Goal: Entertainment & Leisure: Consume media (video, audio)

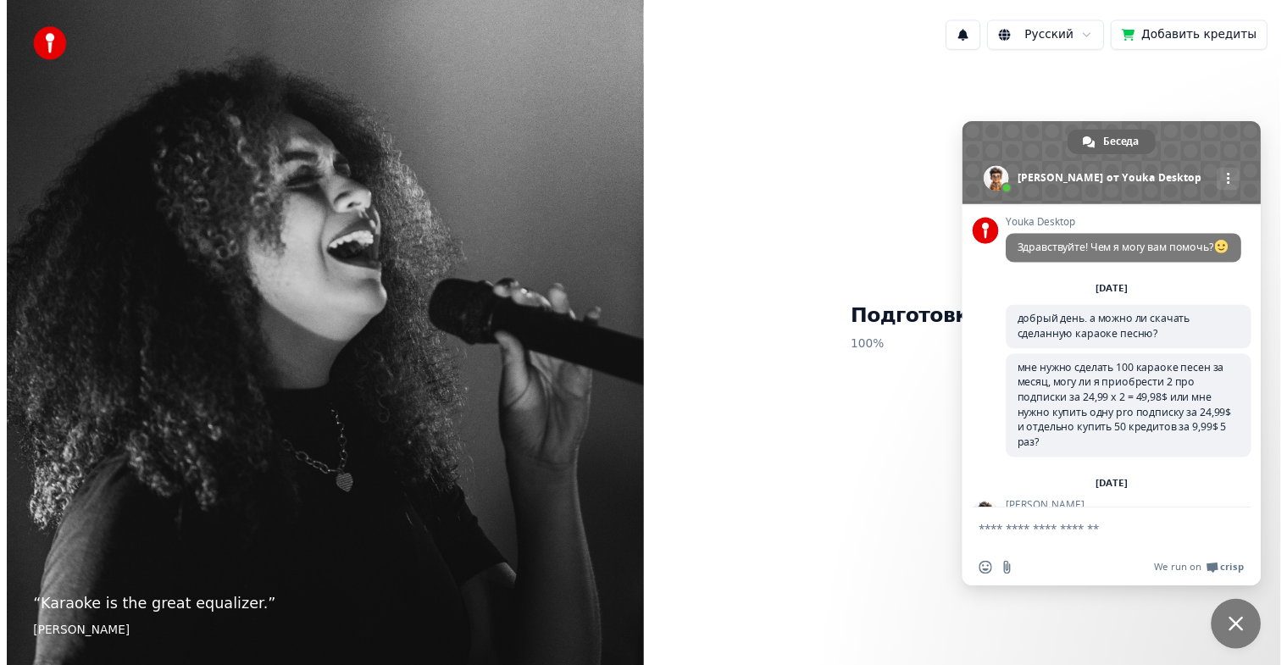
scroll to position [2262, 0]
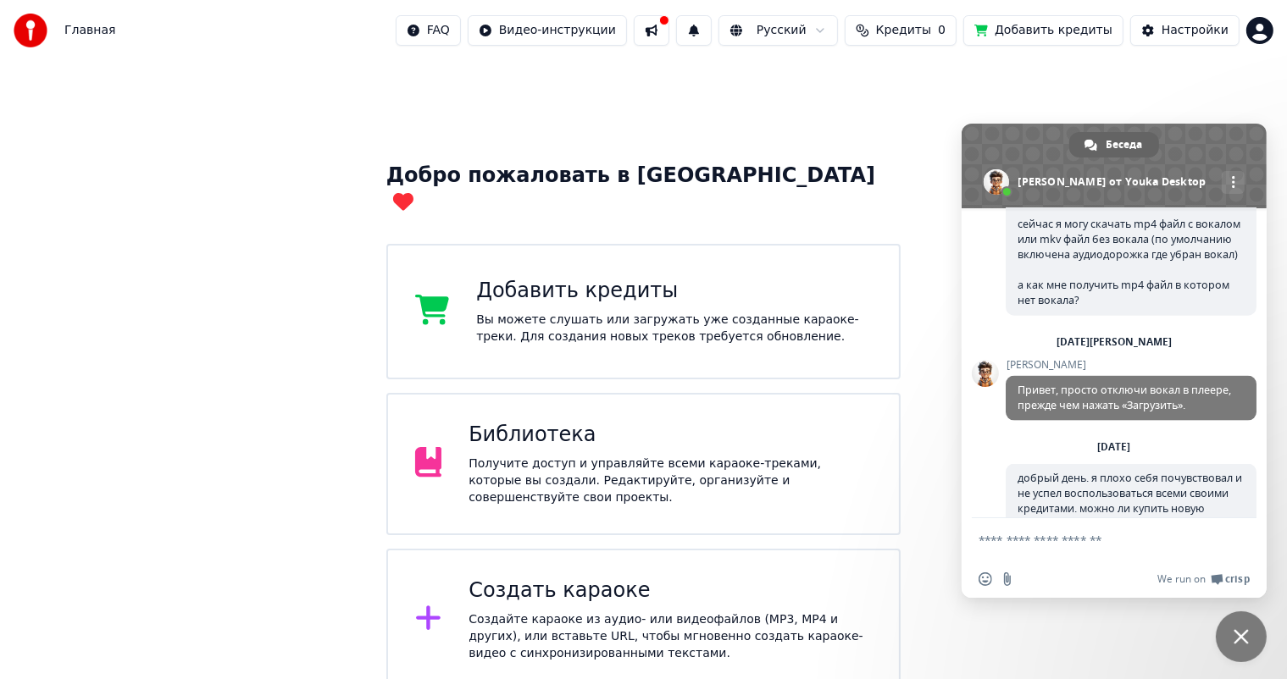
click at [527, 423] on div "Библиотека" at bounding box center [669, 435] width 403 height 27
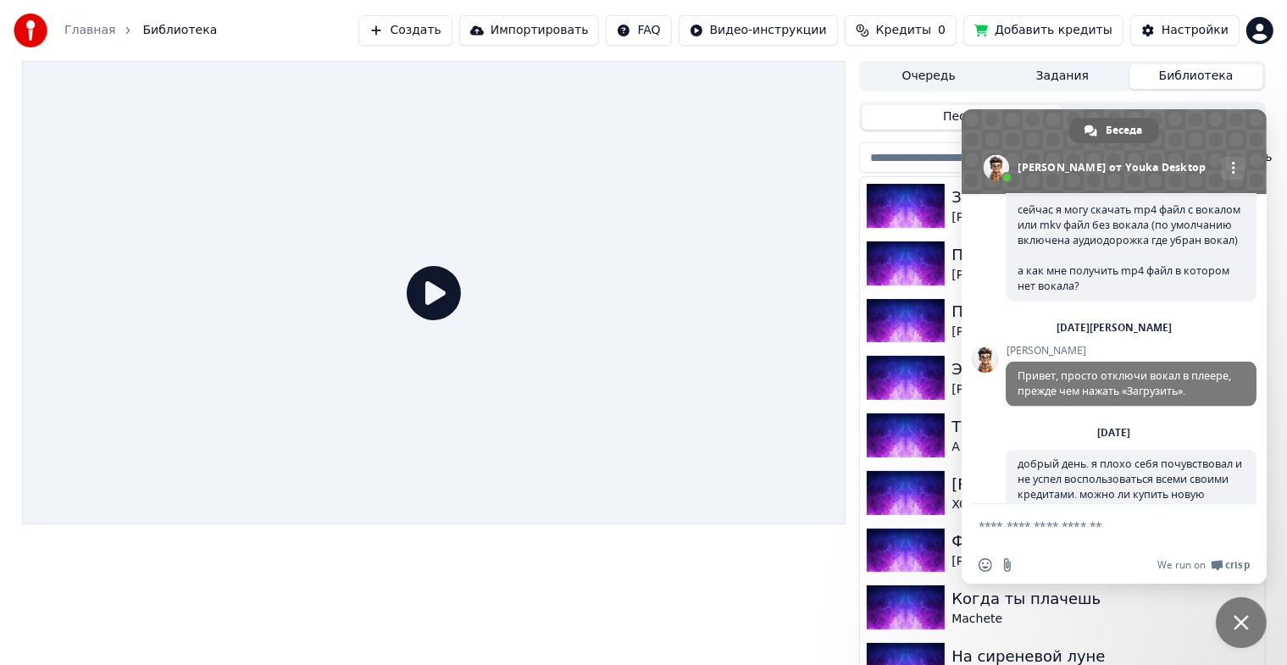
click at [1243, 613] on span "Закрыть чат" at bounding box center [1240, 622] width 51 height 51
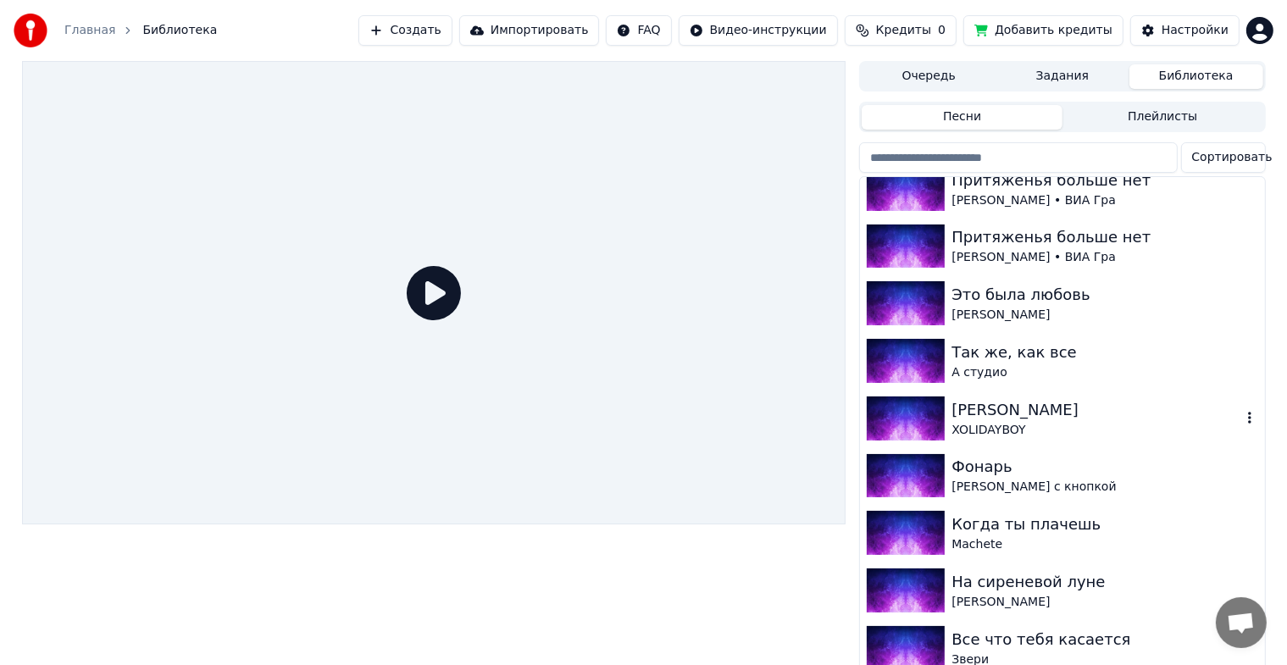
scroll to position [85, 0]
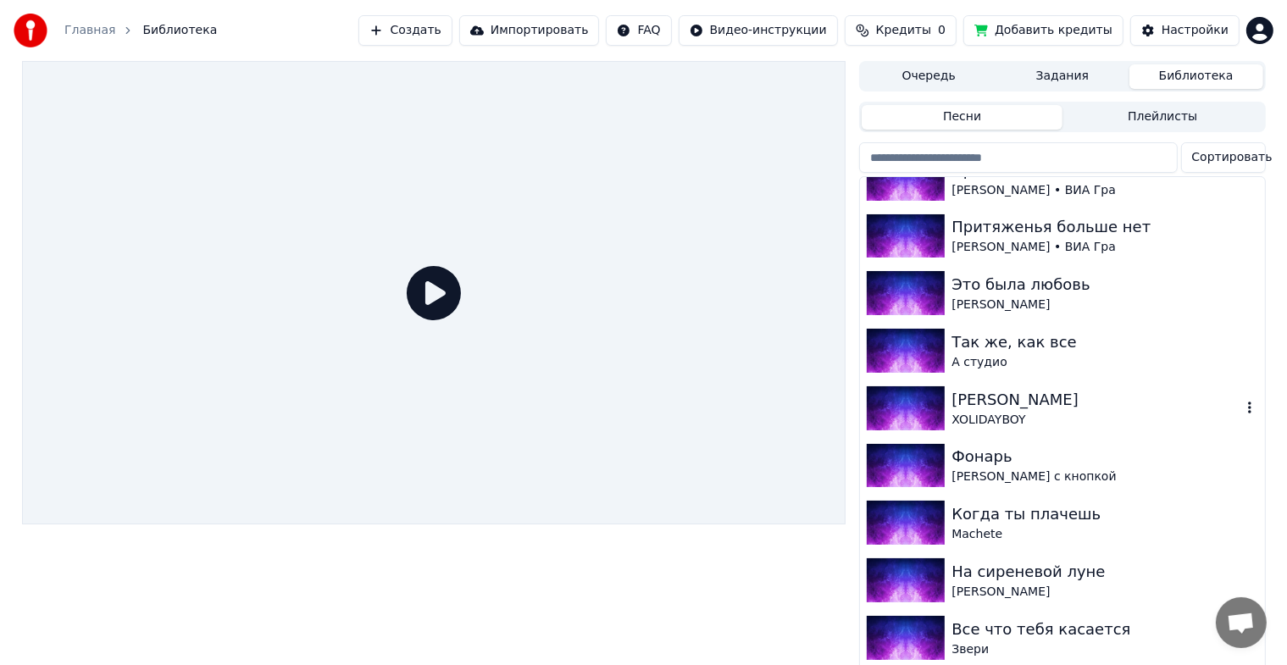
click at [1000, 396] on div "[PERSON_NAME]" at bounding box center [1095, 400] width 289 height 24
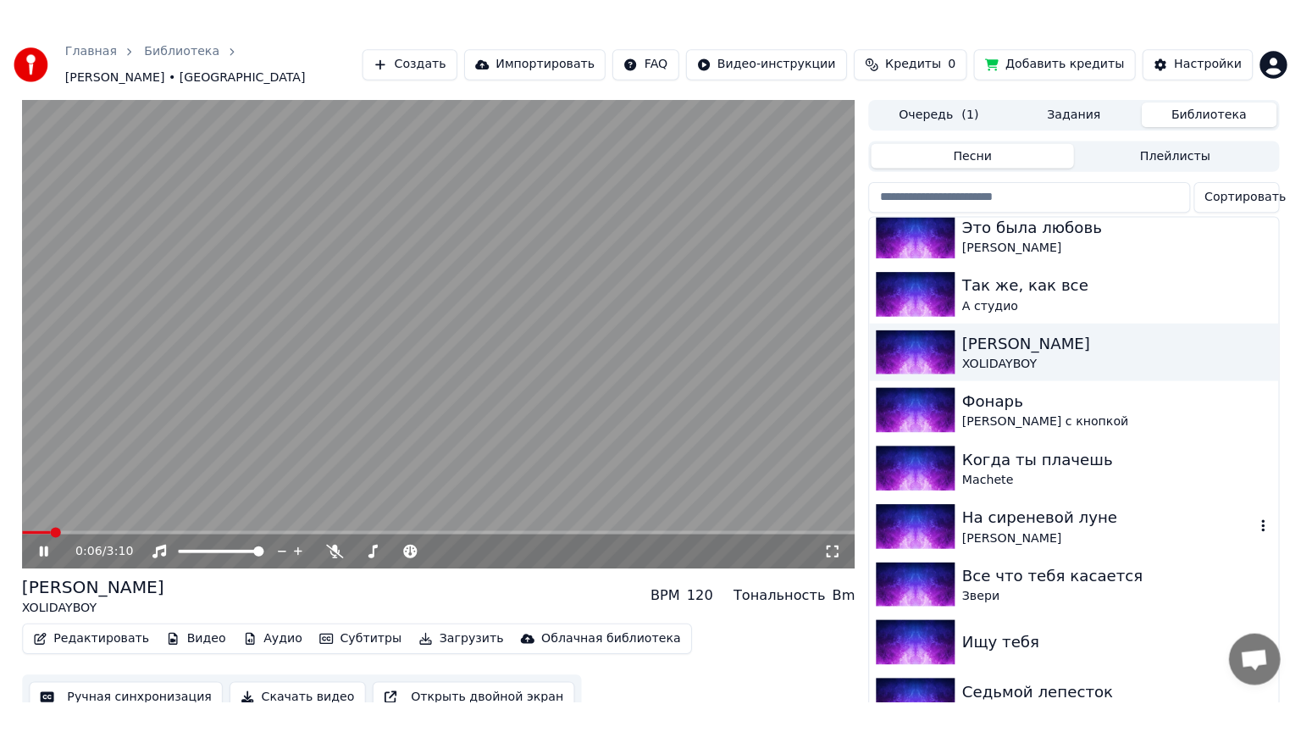
scroll to position [197, 0]
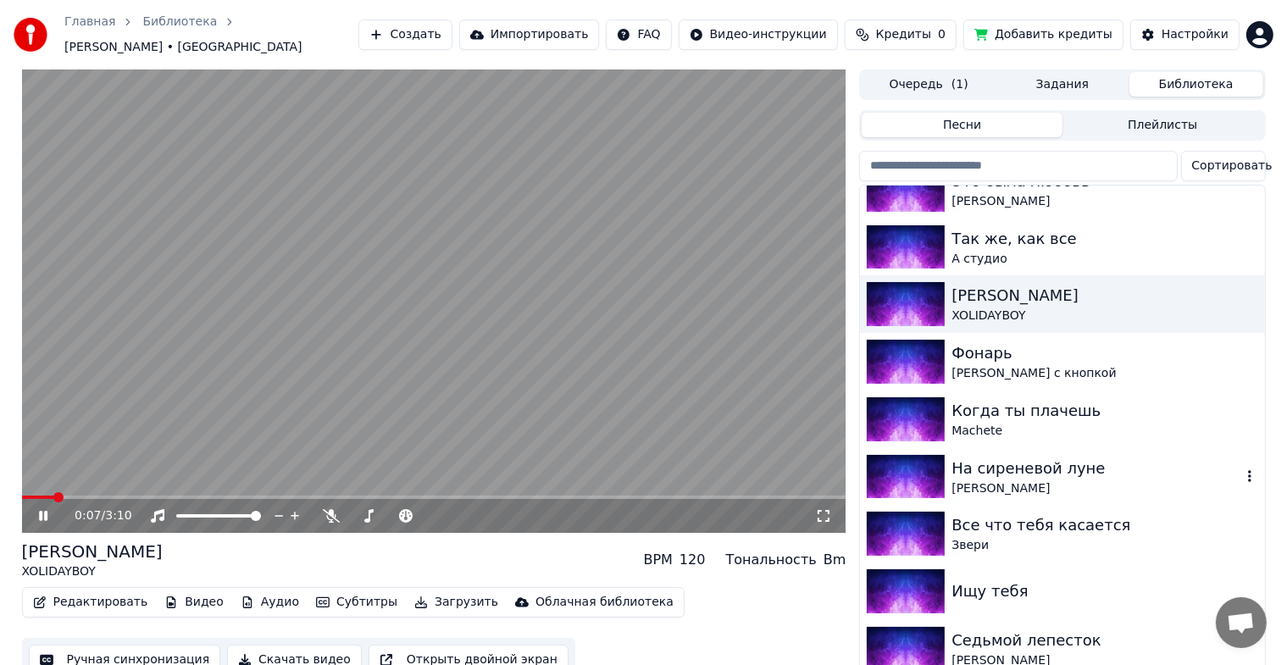
click at [1021, 480] on div "[PERSON_NAME]" at bounding box center [1095, 488] width 289 height 17
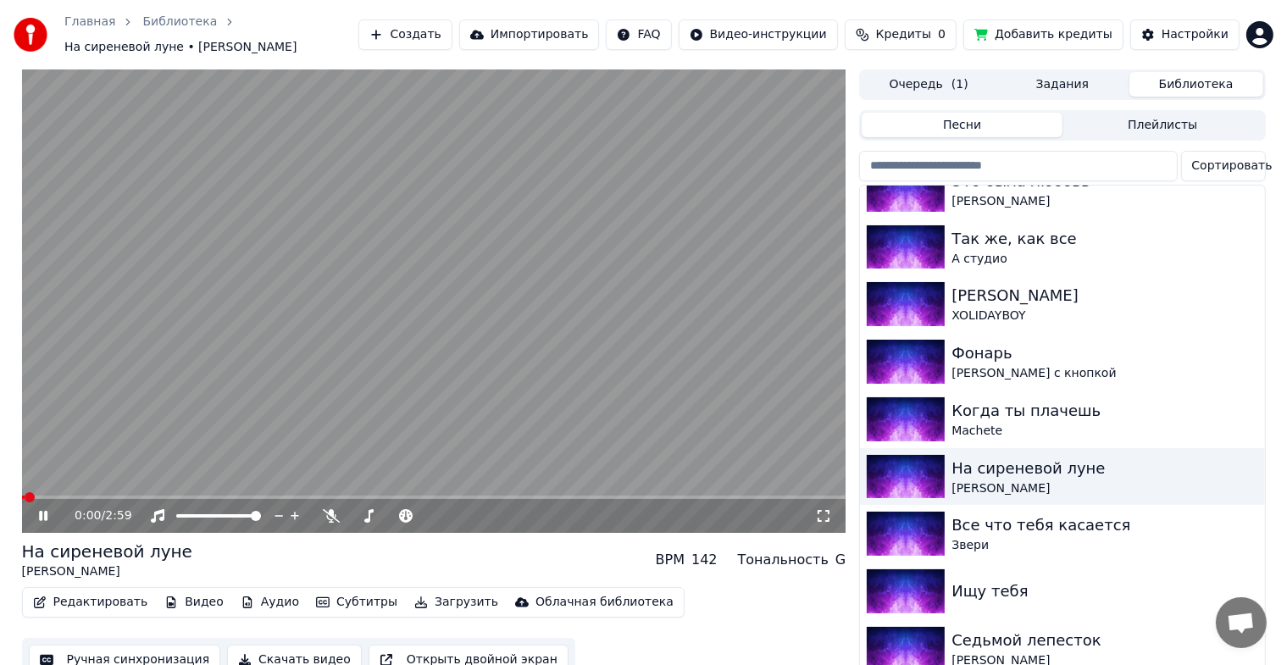
click at [47, 518] on icon at bounding box center [56, 516] width 40 height 14
click at [184, 426] on video at bounding box center [434, 300] width 824 height 463
click at [54, 498] on span at bounding box center [434, 496] width 824 height 3
click at [70, 495] on span at bounding box center [434, 496] width 824 height 3
click at [91, 495] on span at bounding box center [434, 496] width 824 height 3
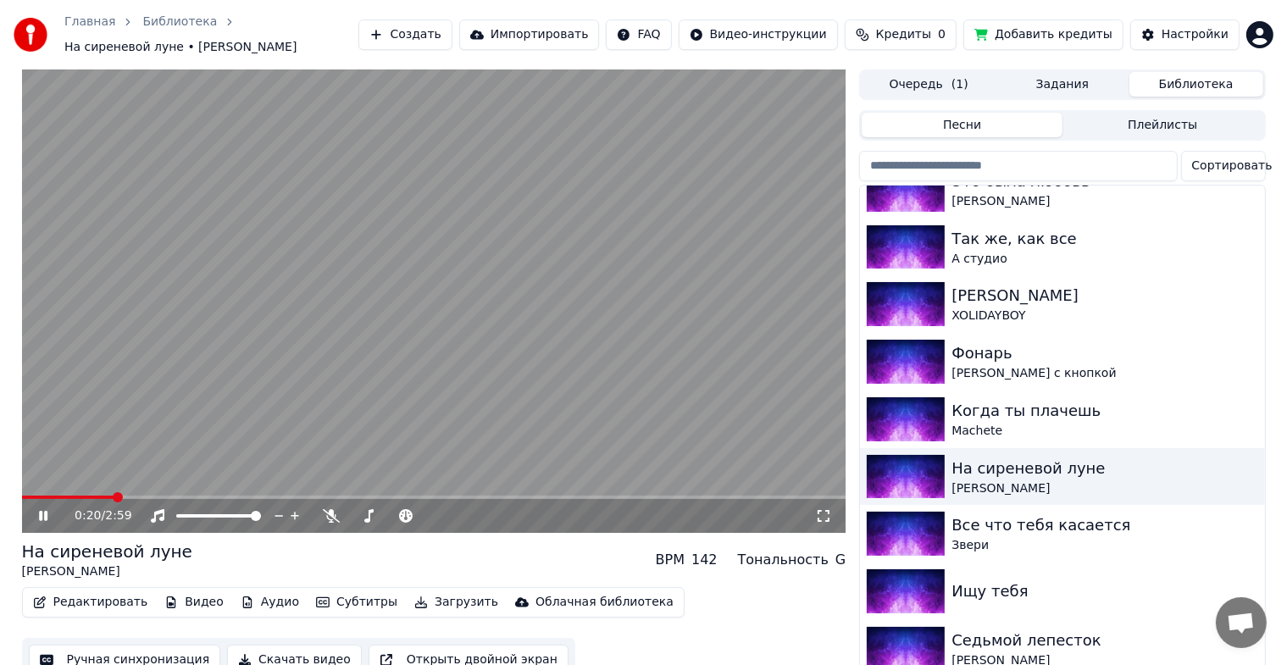
click at [30, 498] on span at bounding box center [68, 496] width 92 height 3
click at [22, 499] on span at bounding box center [26, 496] width 9 height 3
click at [42, 518] on icon at bounding box center [56, 516] width 40 height 14
click at [42, 512] on icon at bounding box center [43, 516] width 10 height 12
click at [820, 512] on icon at bounding box center [823, 516] width 12 height 12
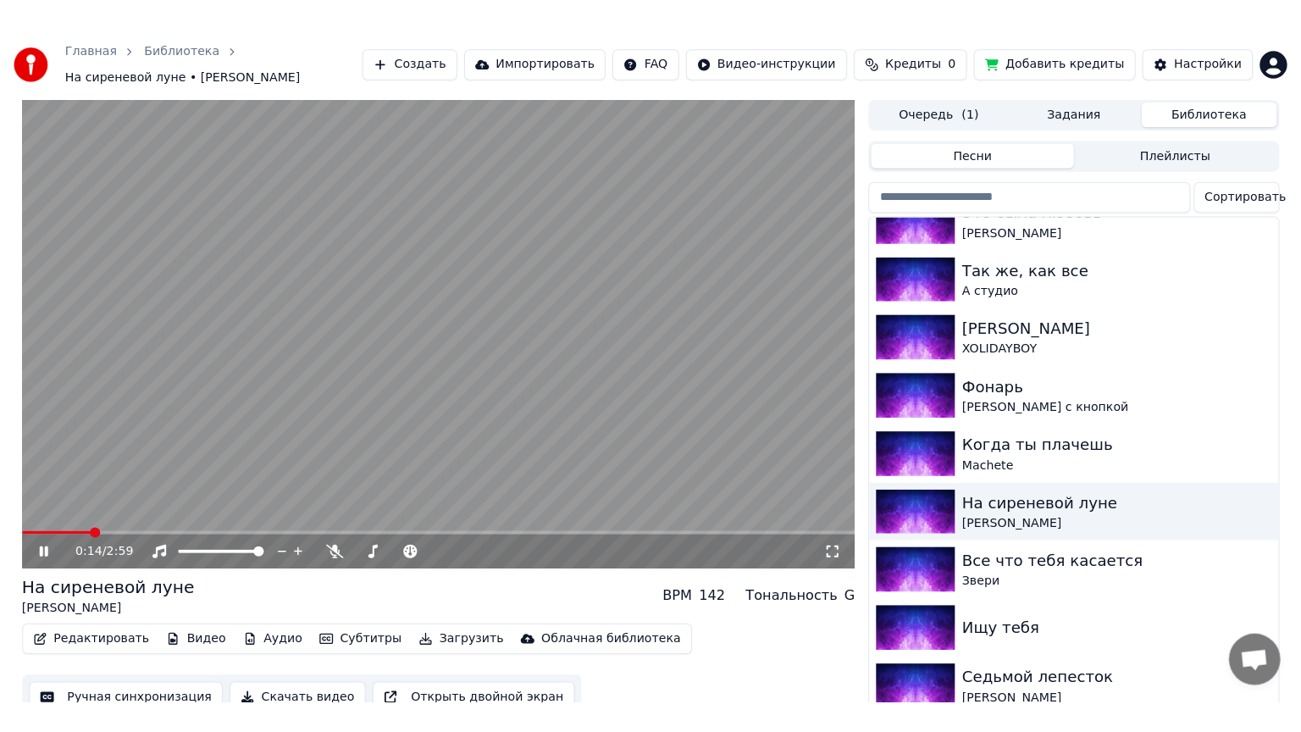
scroll to position [2262, 0]
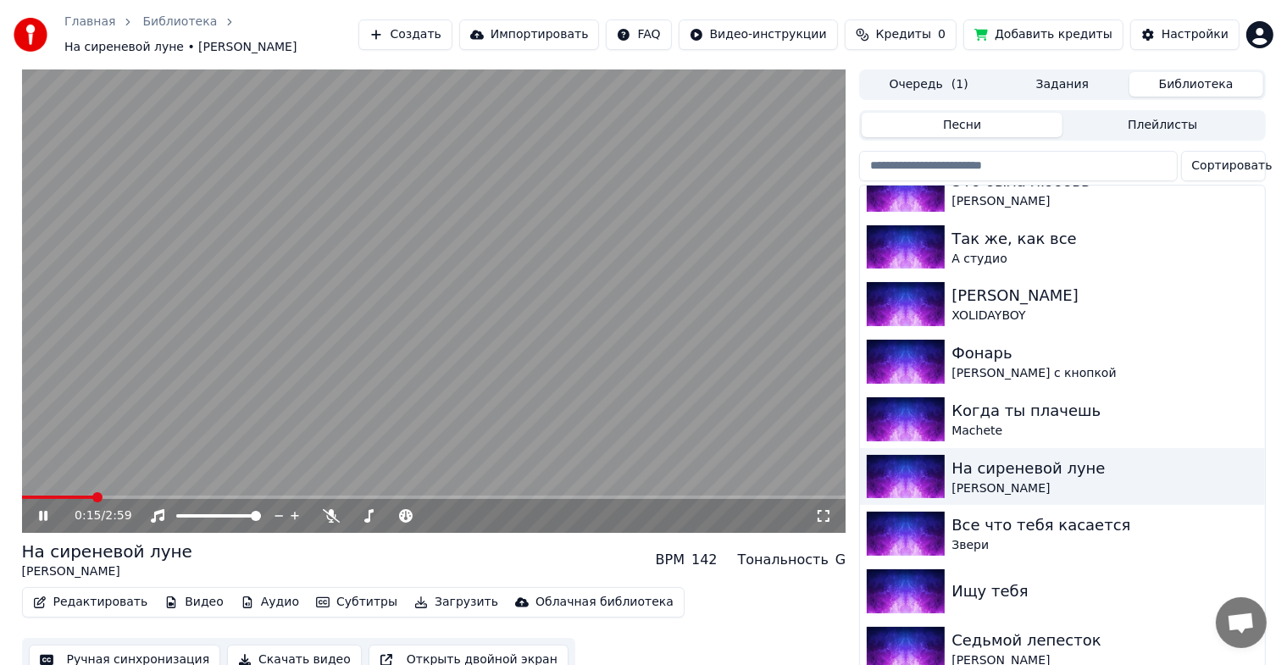
click at [500, 237] on video at bounding box center [434, 300] width 824 height 463
click at [993, 300] on div "[PERSON_NAME]" at bounding box center [1095, 296] width 289 height 24
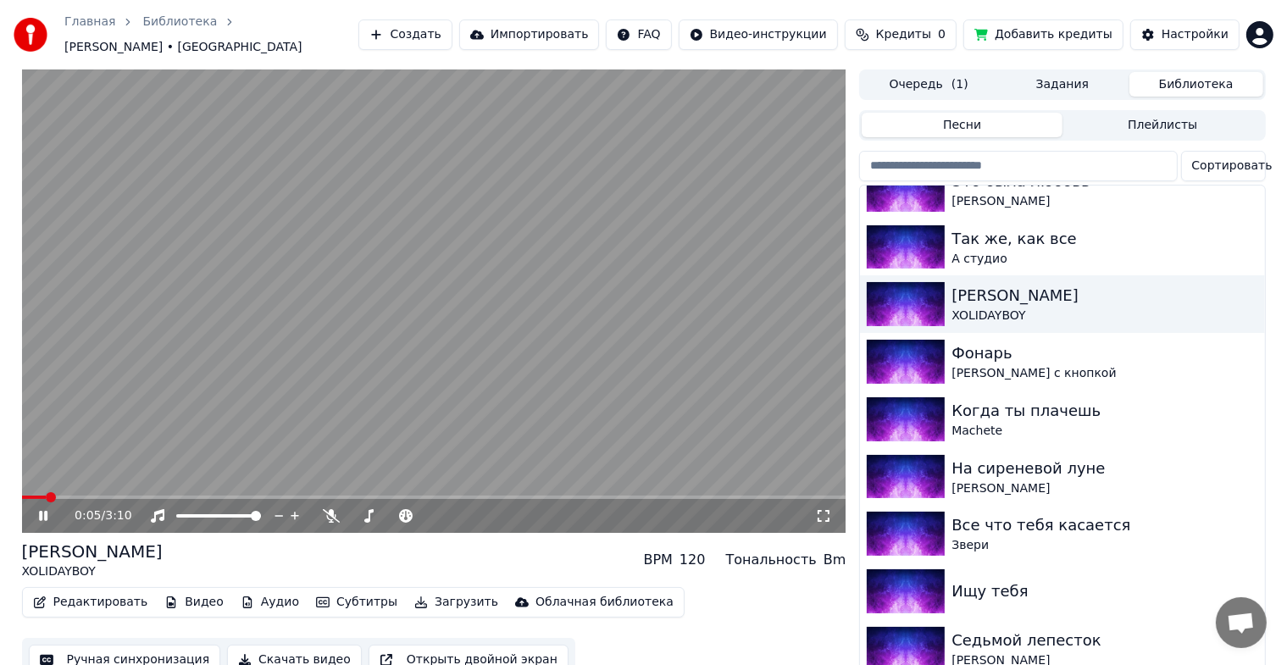
click at [826, 509] on icon at bounding box center [823, 516] width 17 height 14
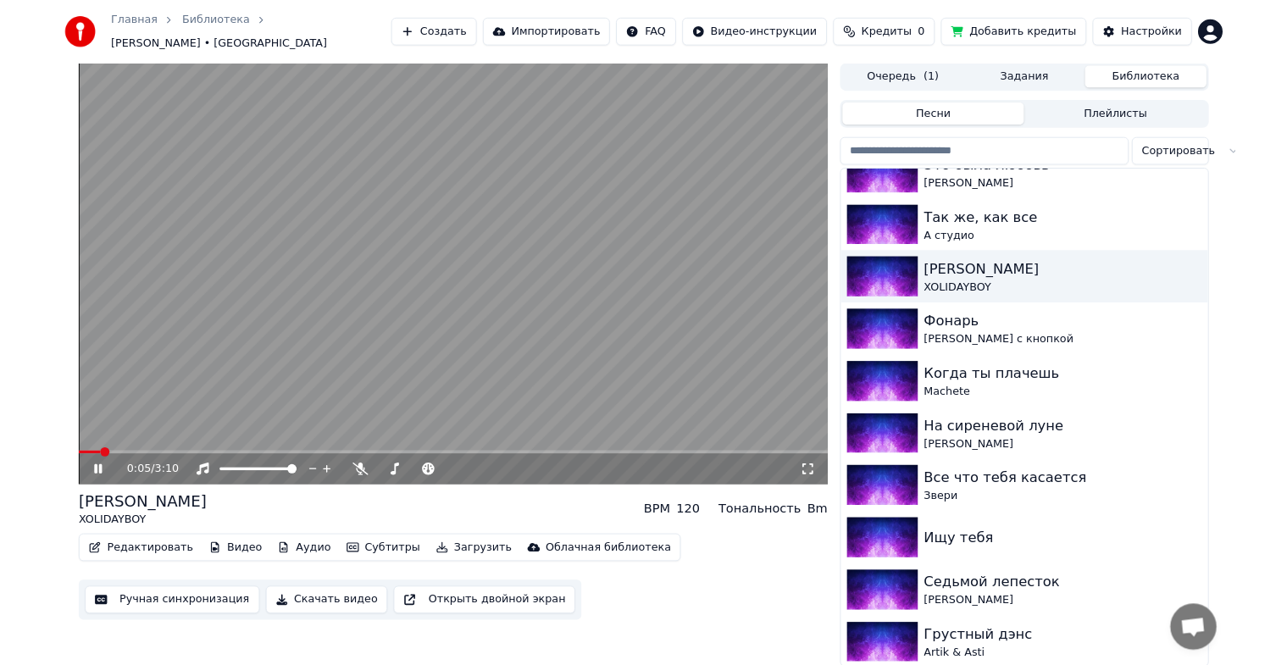
scroll to position [2103, 0]
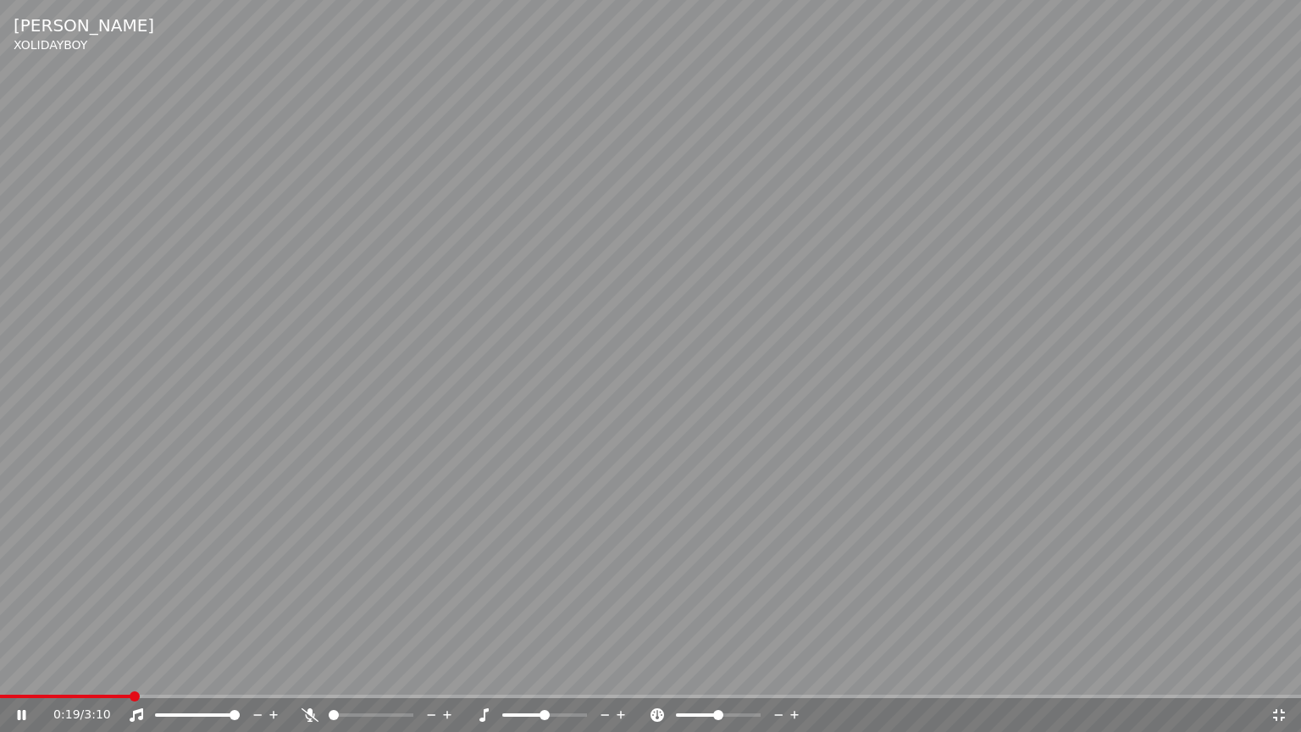
click at [1280, 678] on icon at bounding box center [1278, 715] width 17 height 14
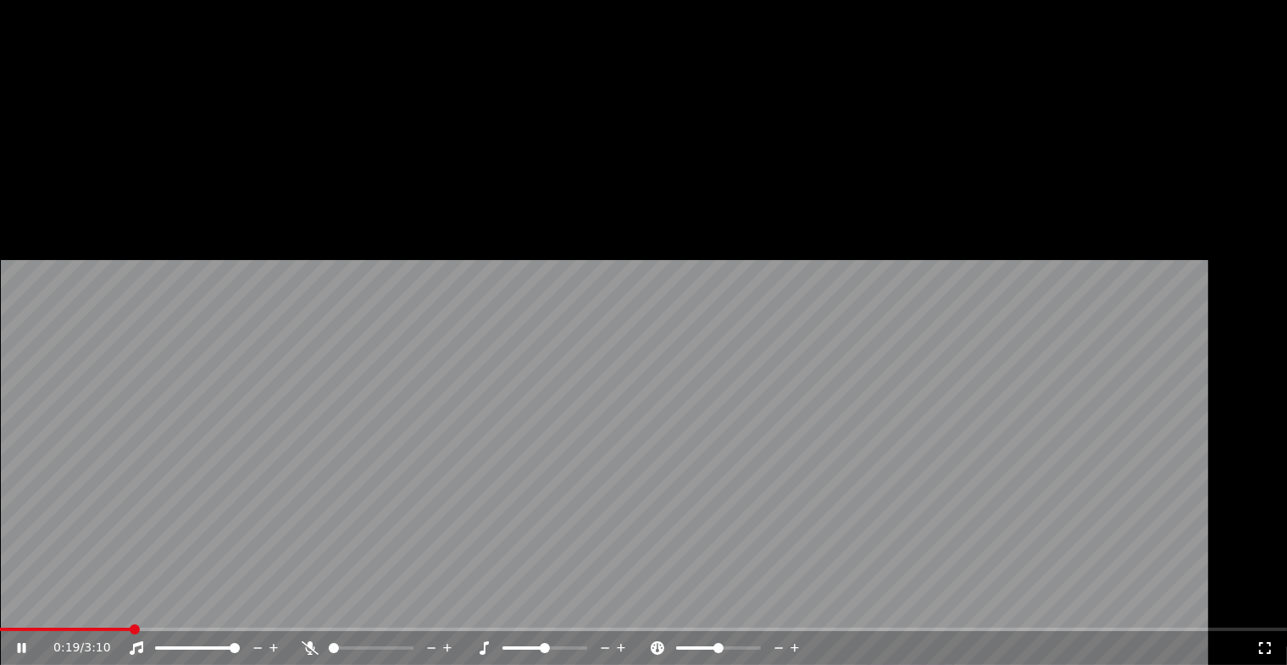
scroll to position [2262, 0]
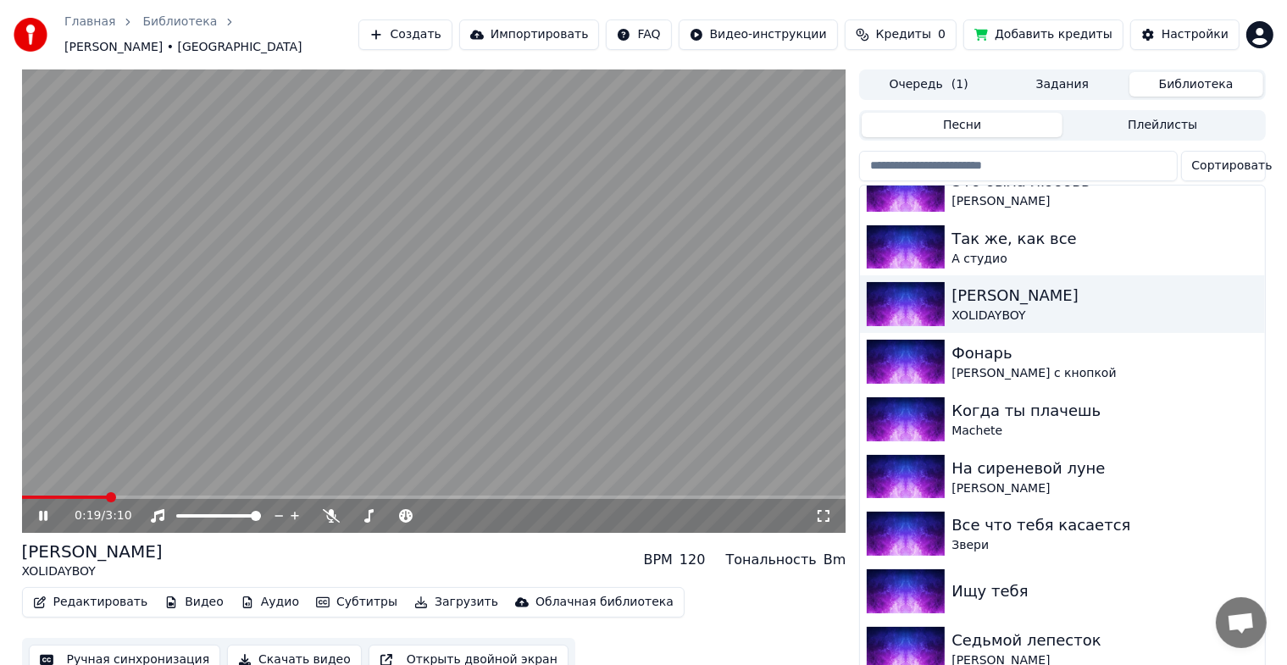
click at [403, 258] on video at bounding box center [434, 300] width 824 height 463
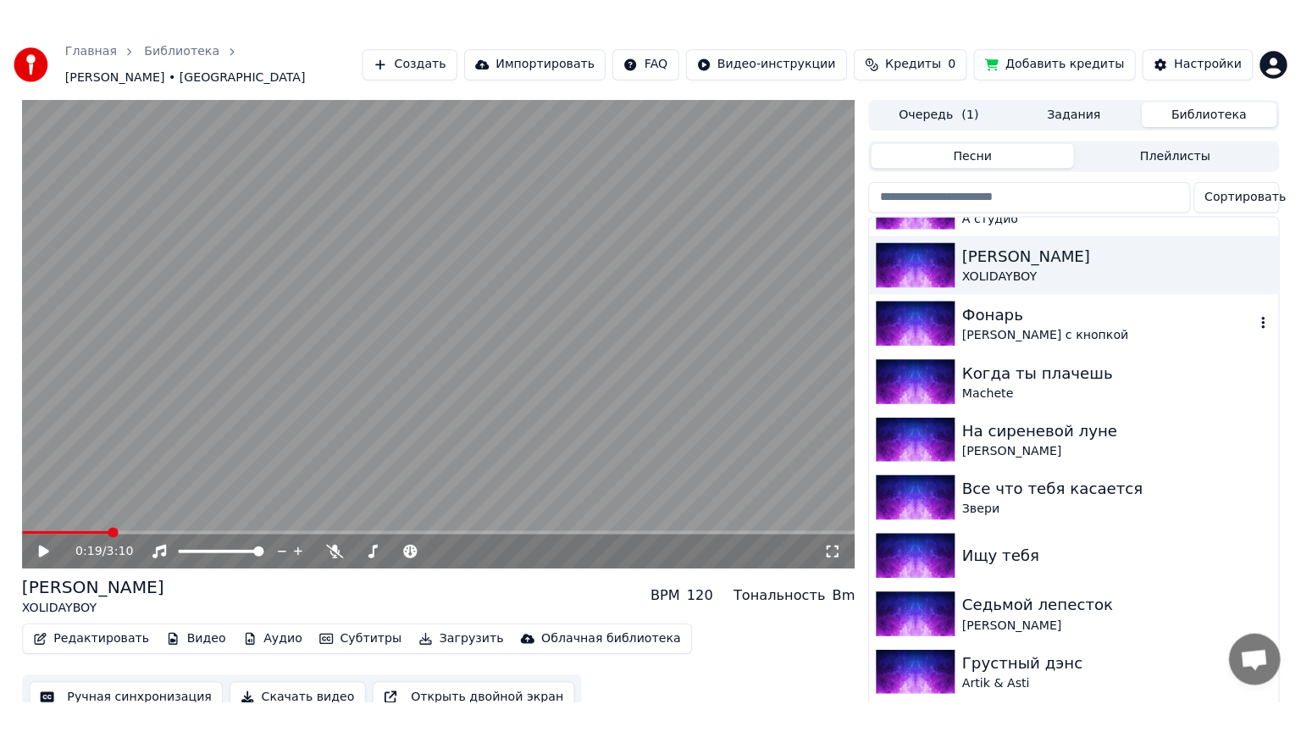
scroll to position [282, 0]
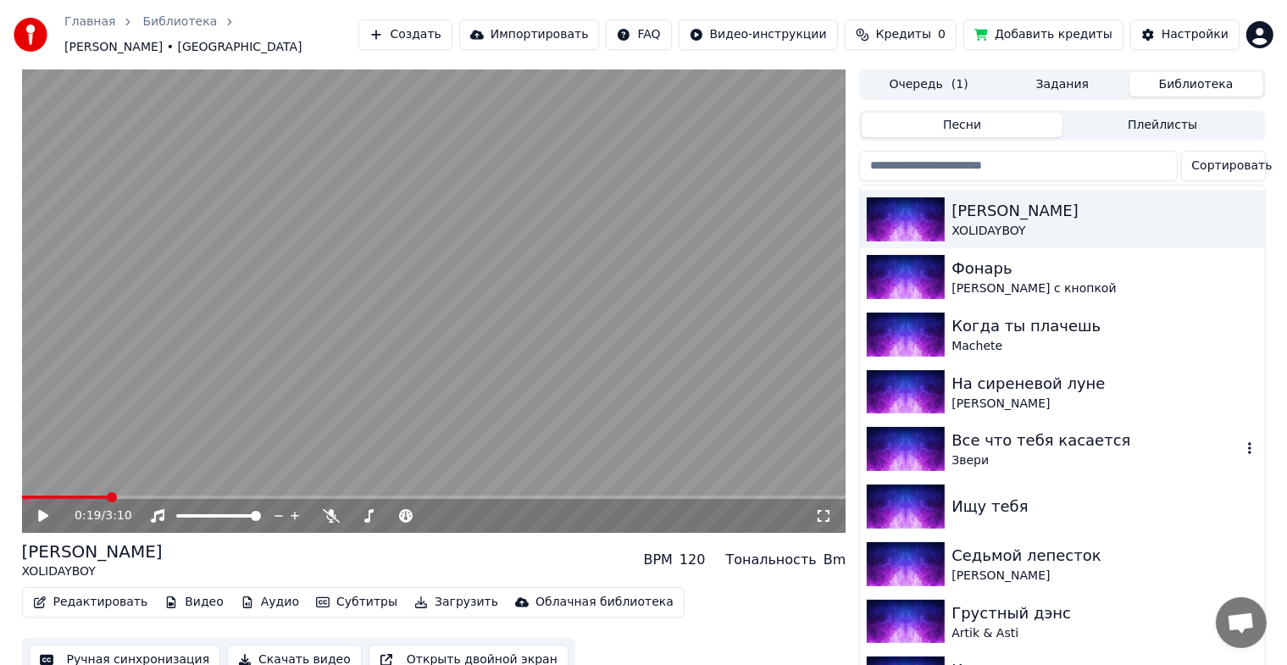
click at [1008, 435] on div "Все что тебя касается" at bounding box center [1095, 441] width 289 height 24
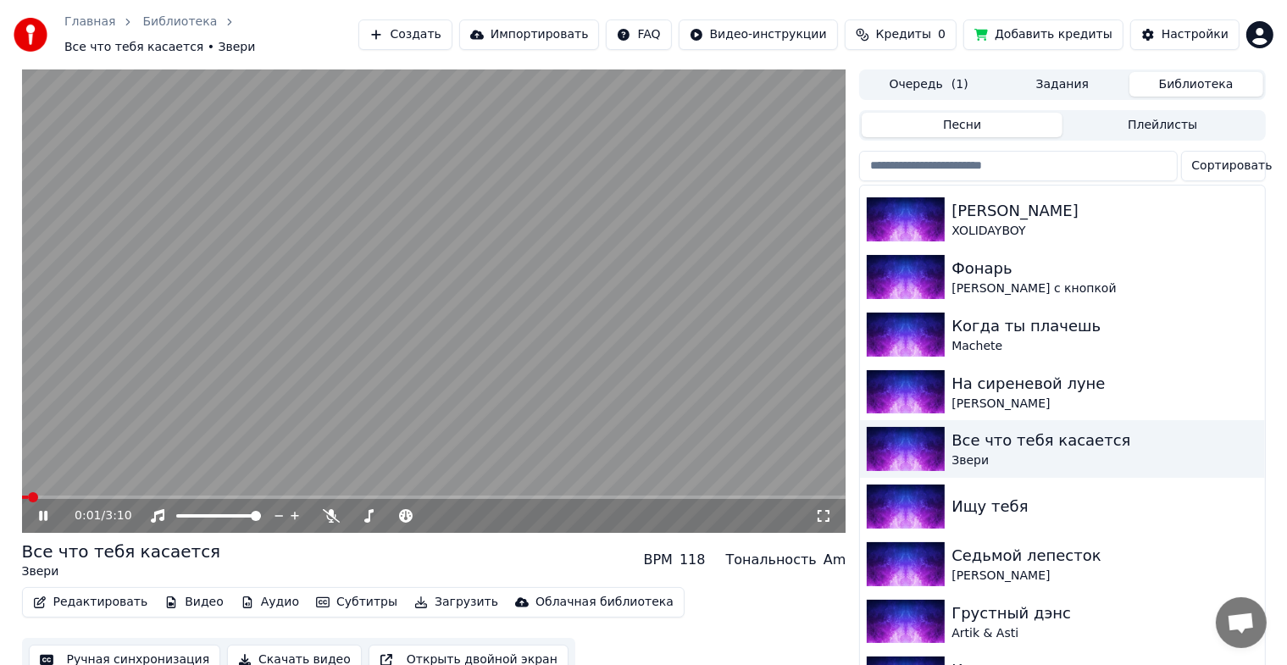
click at [827, 512] on icon at bounding box center [823, 516] width 12 height 12
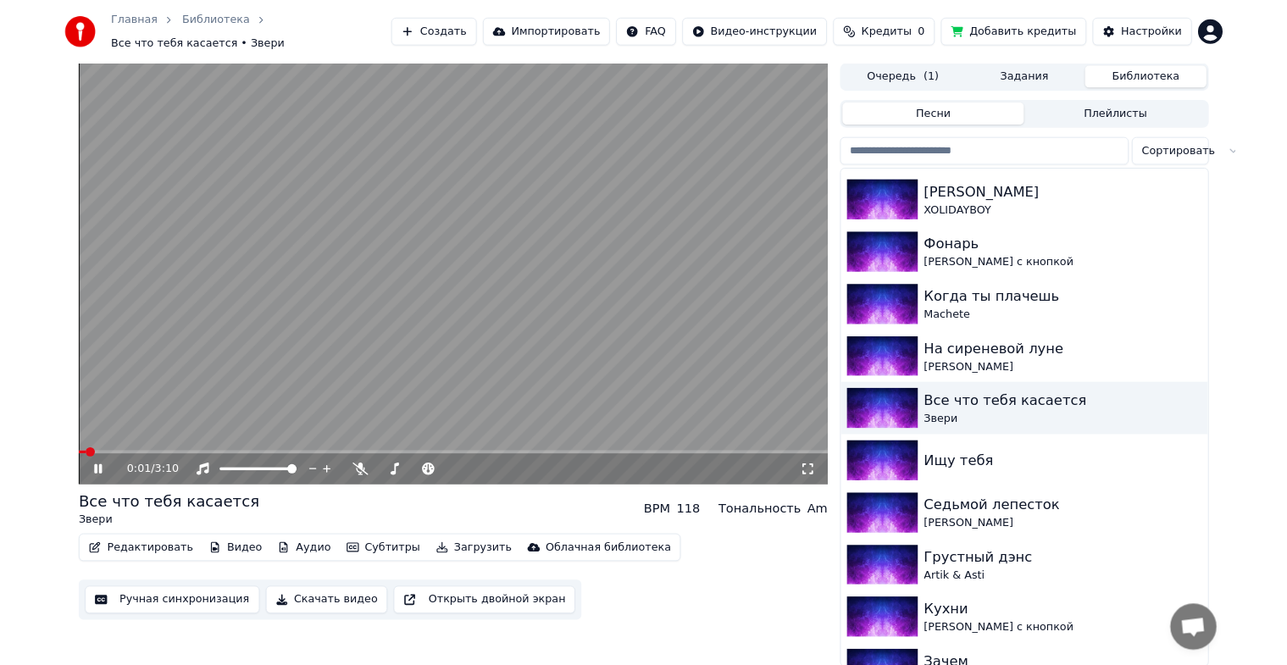
scroll to position [2103, 0]
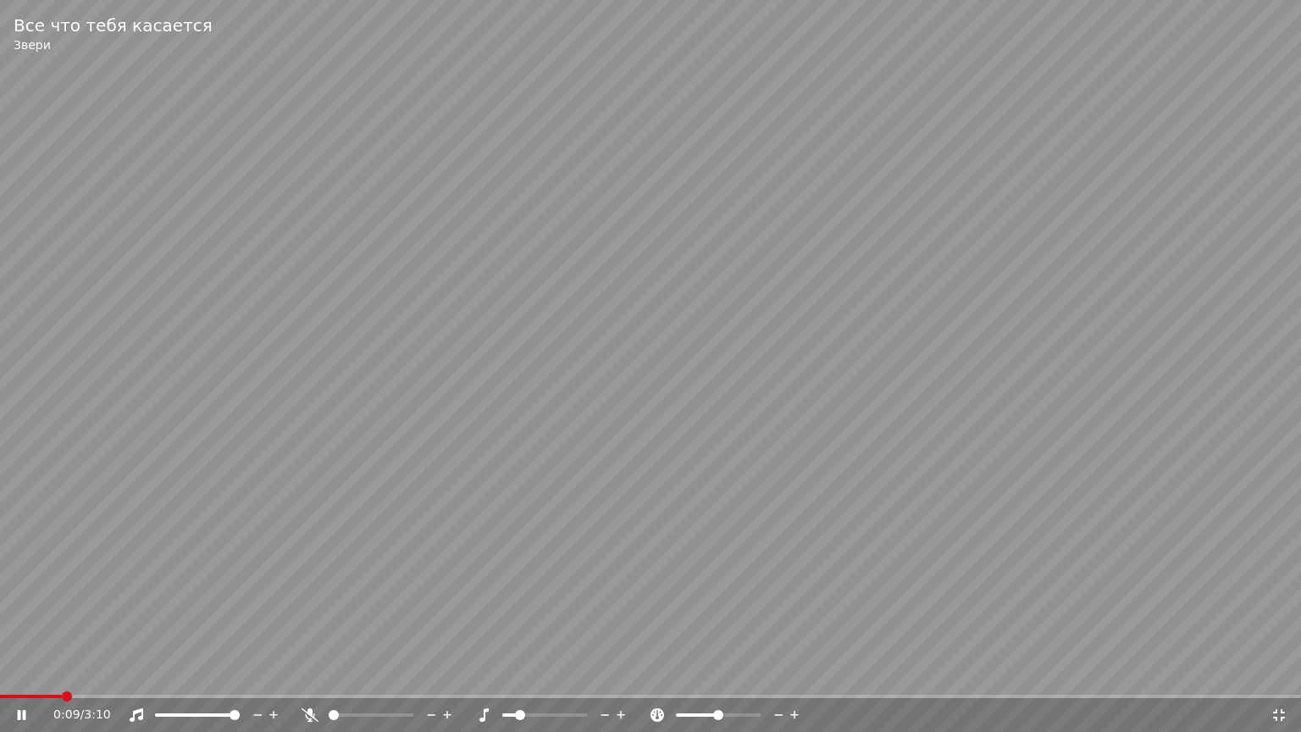
click at [517, 678] on div at bounding box center [560, 714] width 136 height 17
click at [545, 678] on span at bounding box center [545, 715] width 10 height 10
click at [41, 678] on span at bounding box center [20, 696] width 41 height 3
click at [3, 678] on video at bounding box center [650, 366] width 1301 height 732
click at [0, 678] on span at bounding box center [29, 696] width 58 height 3
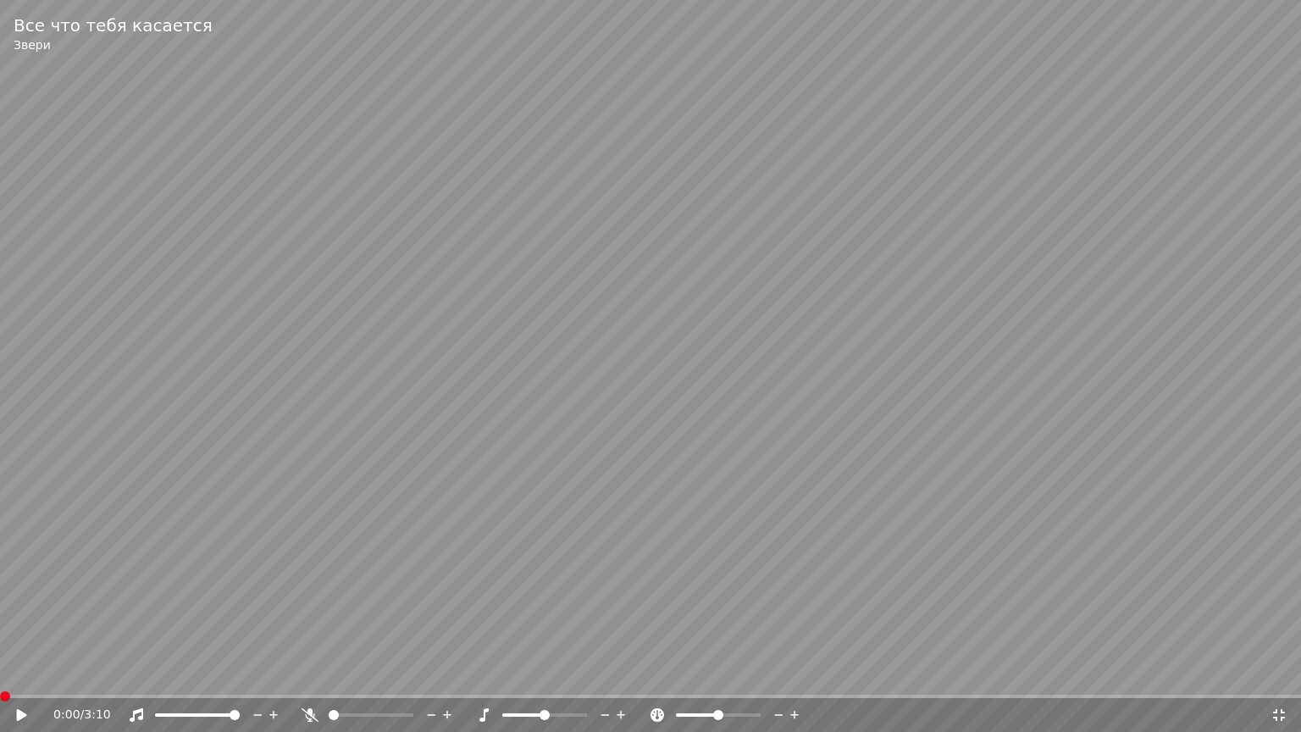
click at [15, 678] on icon at bounding box center [34, 715] width 40 height 14
click at [508, 443] on video at bounding box center [650, 366] width 1301 height 732
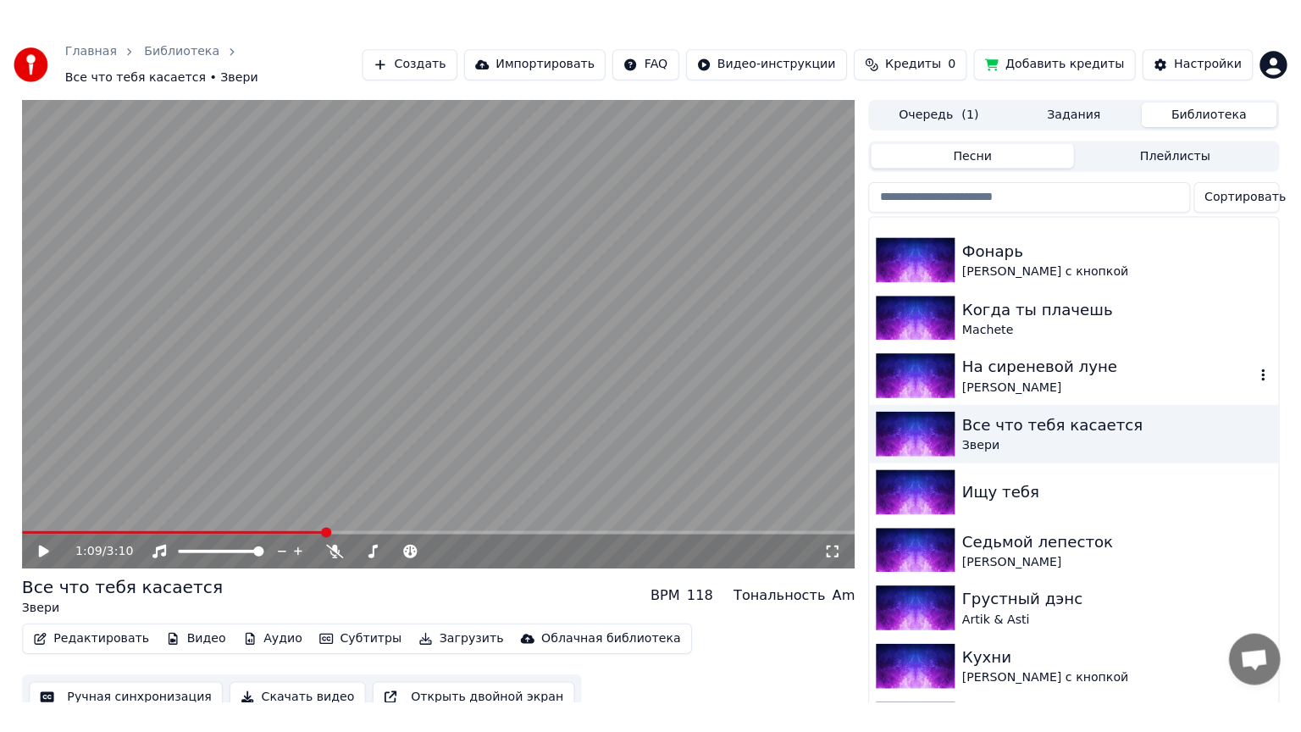
scroll to position [367, 0]
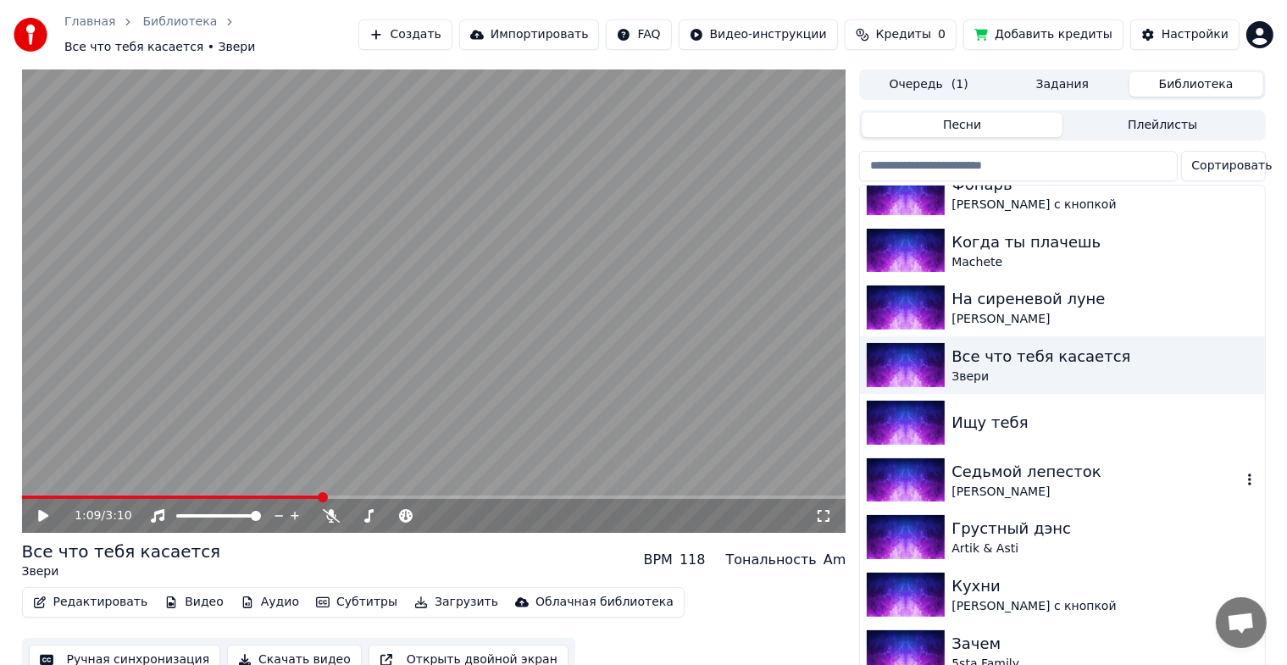
click at [993, 465] on div "Седьмой лепесток" at bounding box center [1095, 472] width 289 height 24
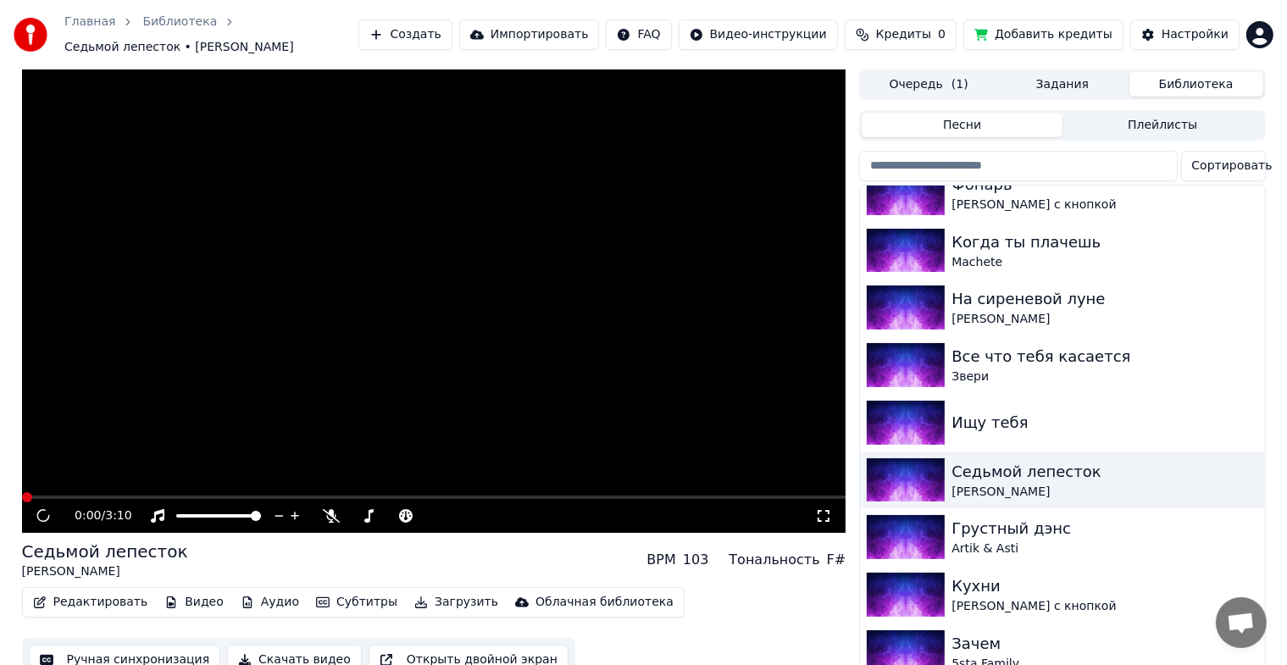
click at [820, 512] on icon at bounding box center [823, 516] width 17 height 14
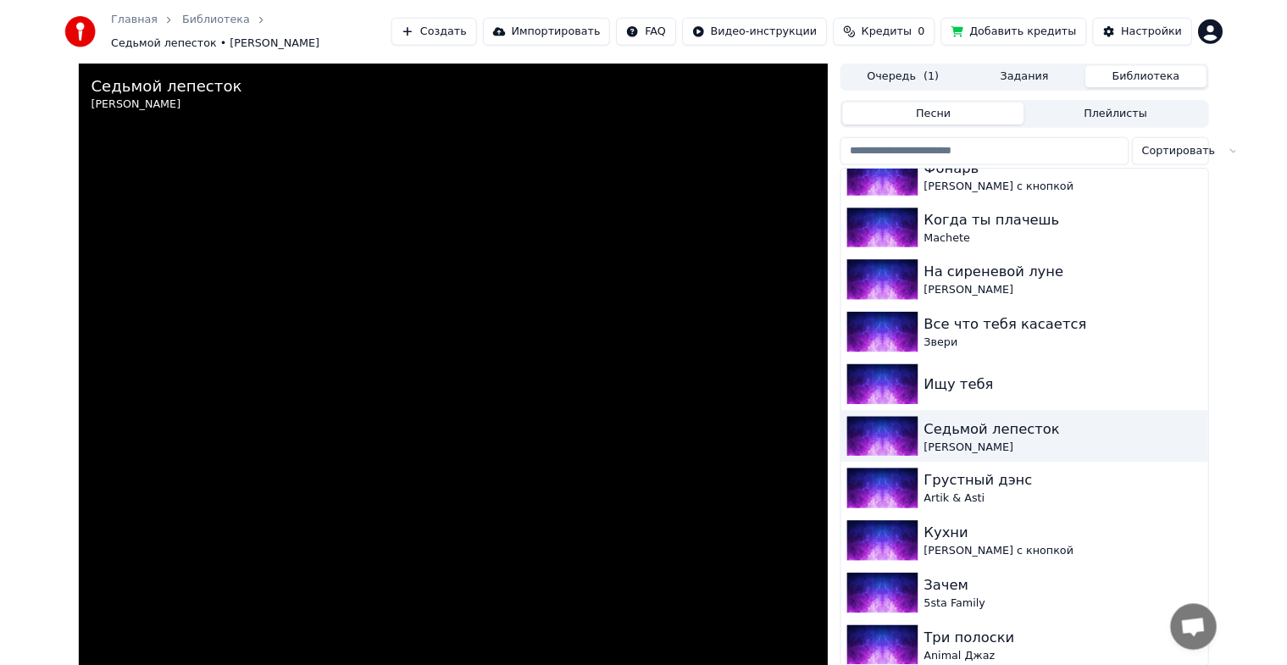
scroll to position [2103, 0]
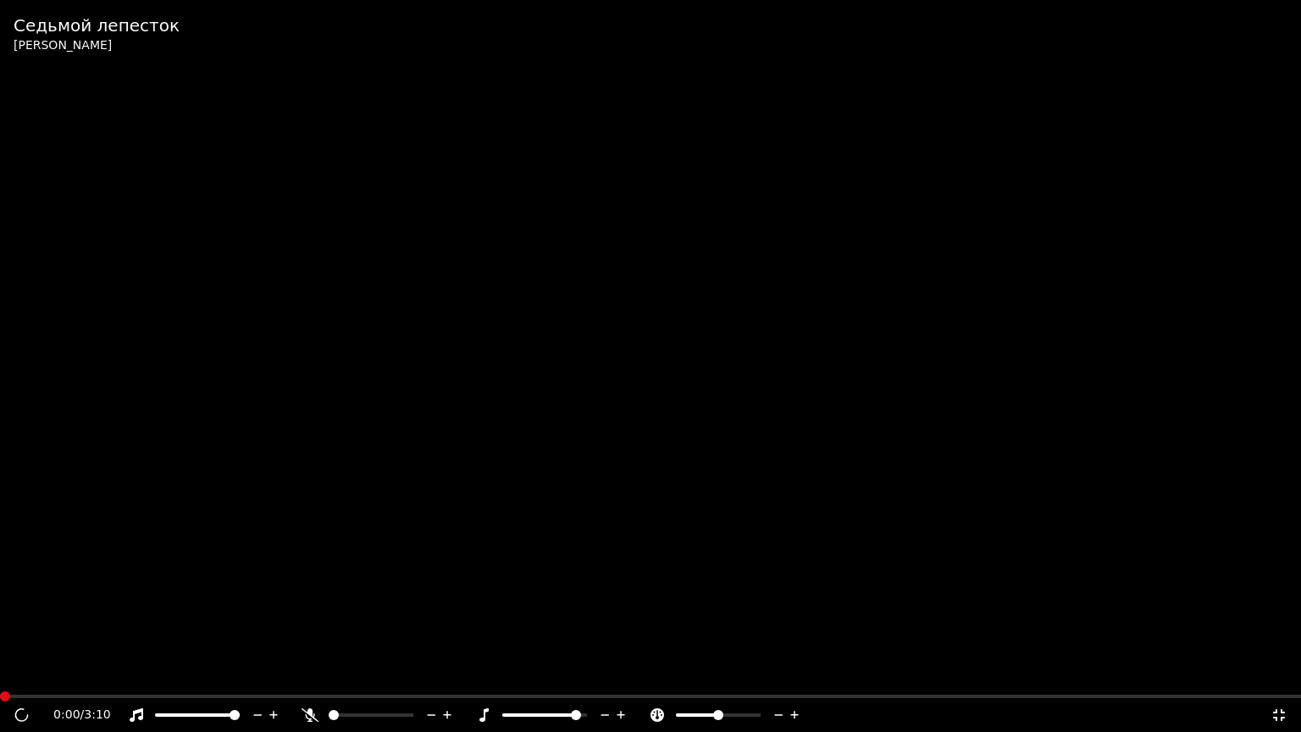
click at [578, 678] on span at bounding box center [576, 715] width 10 height 10
drag, startPoint x: 569, startPoint y: 731, endPoint x: 546, endPoint y: 729, distance: 22.9
click at [546, 678] on div "0:00 / 3:10" at bounding box center [650, 715] width 1301 height 34
click at [533, 678] on span at bounding box center [532, 715] width 10 height 10
click at [1278, 678] on icon at bounding box center [1278, 715] width 17 height 14
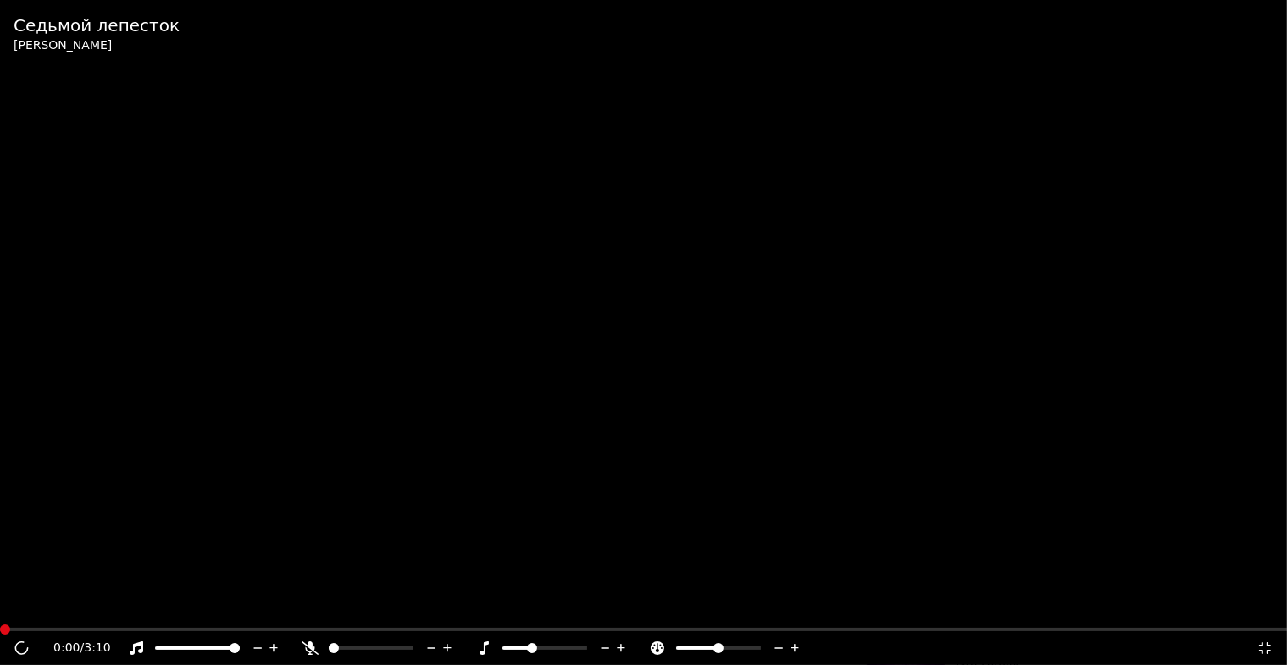
scroll to position [2262, 0]
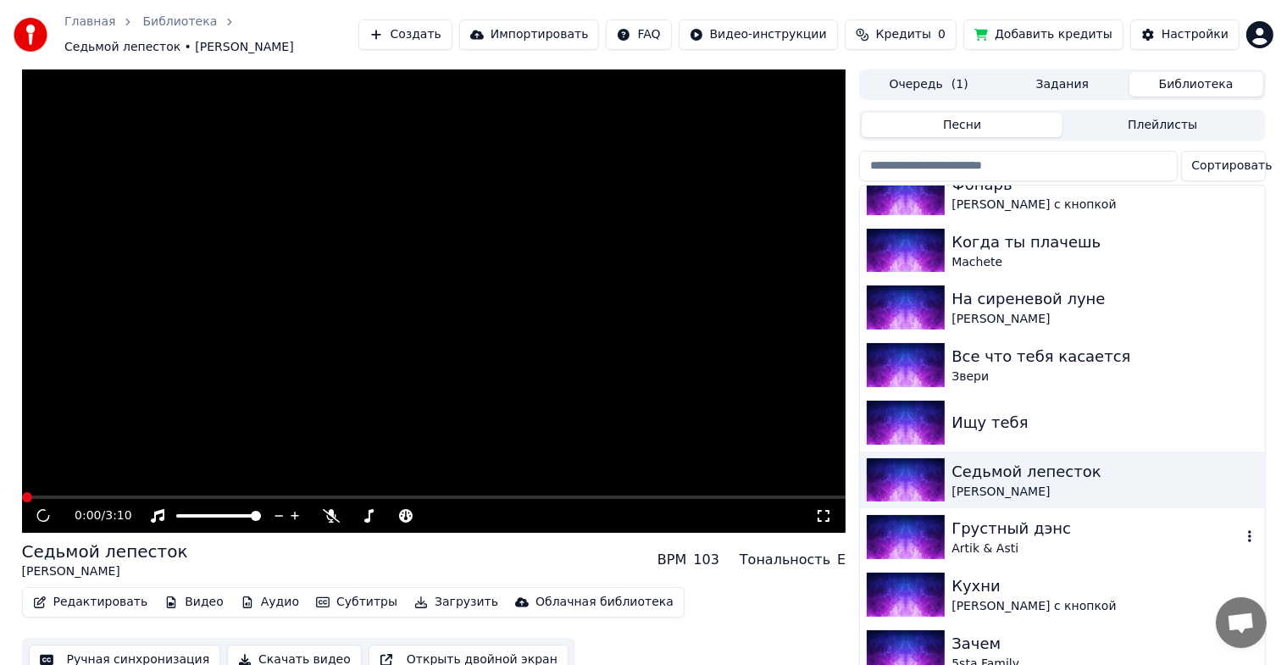
click at [986, 532] on div "Грустный дэнс" at bounding box center [1095, 529] width 289 height 24
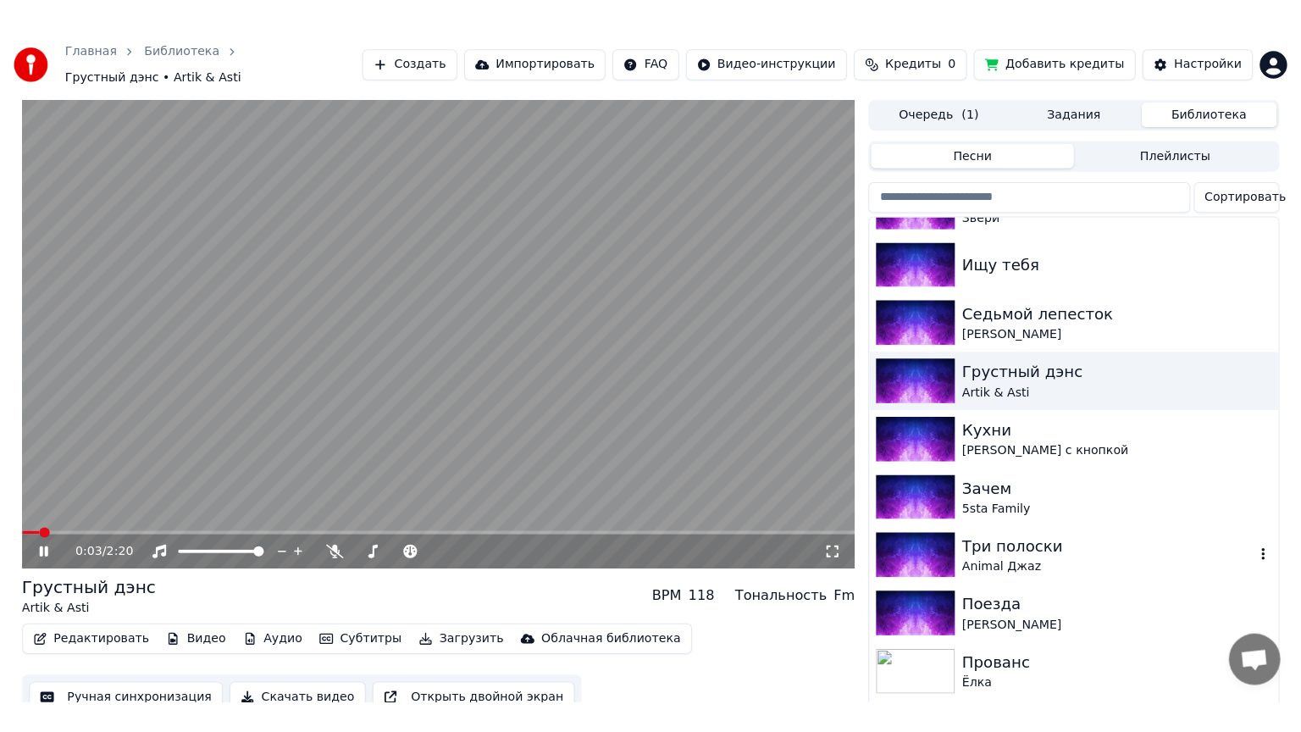
scroll to position [564, 0]
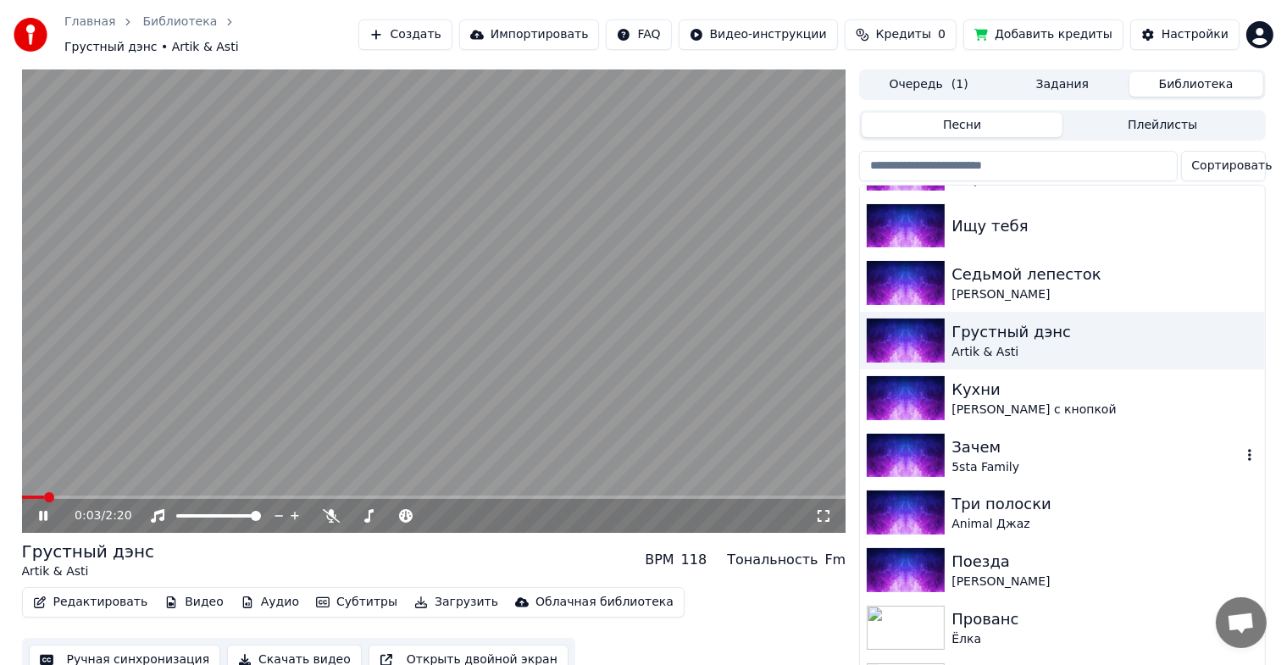
click at [988, 437] on div "Зачем" at bounding box center [1095, 447] width 289 height 24
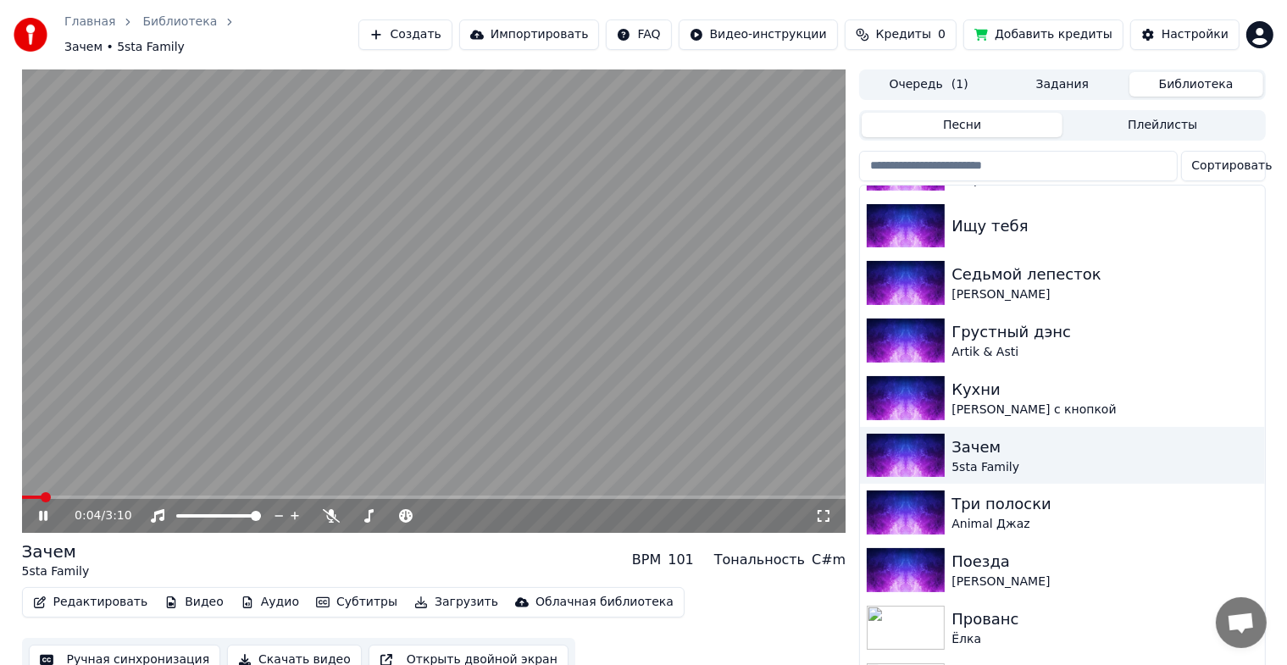
click at [821, 511] on icon at bounding box center [823, 516] width 17 height 14
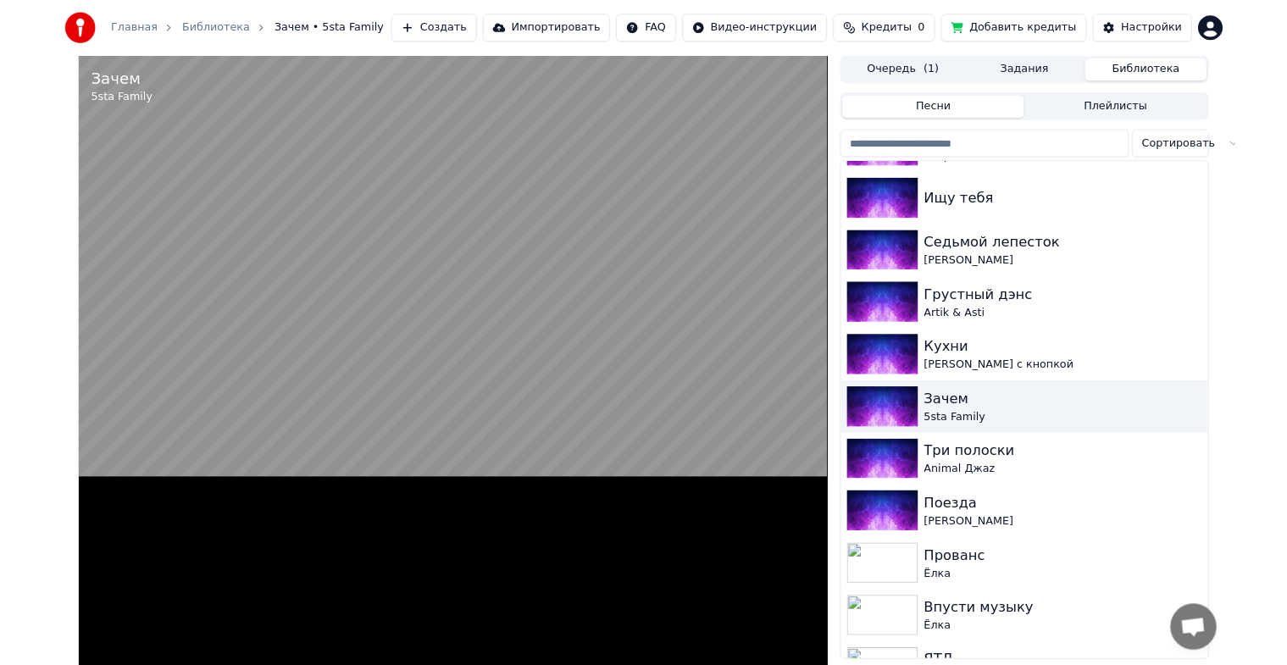
scroll to position [2103, 0]
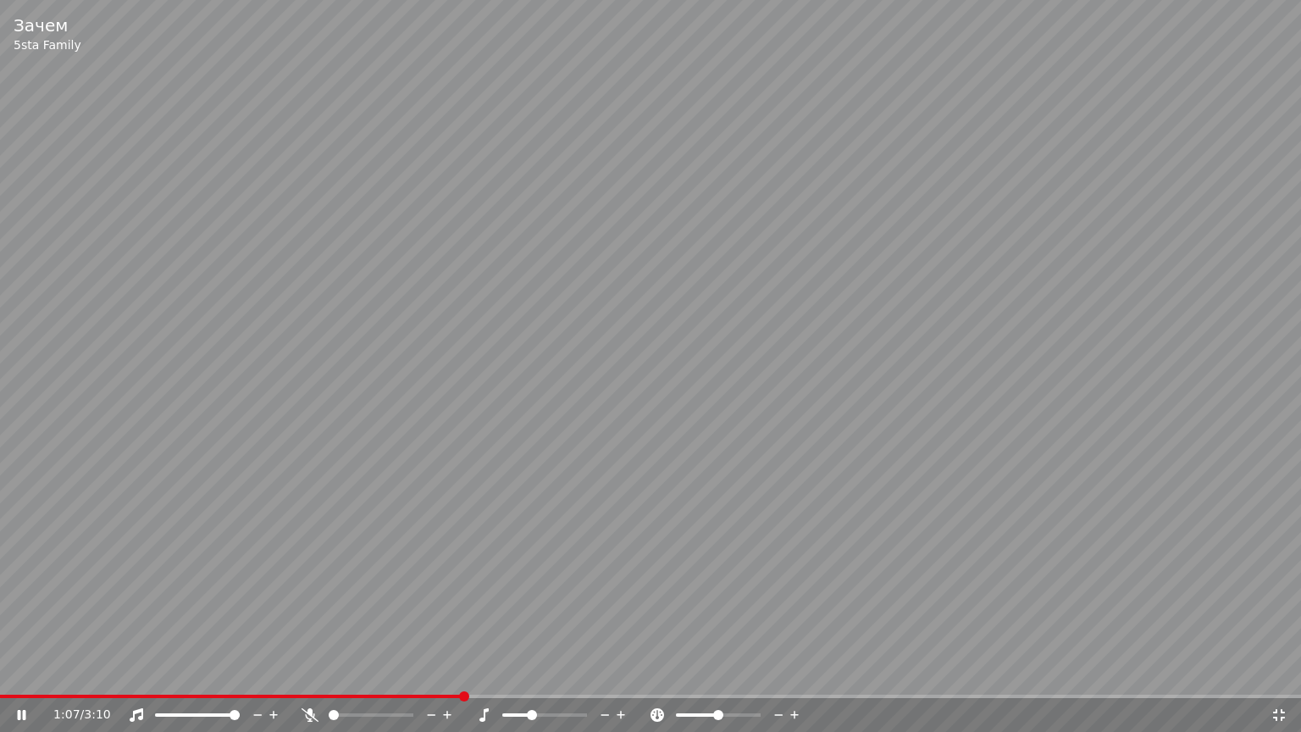
click at [822, 427] on video at bounding box center [650, 366] width 1301 height 732
click at [116, 678] on span at bounding box center [58, 696] width 116 height 3
click at [1280, 678] on icon at bounding box center [1278, 715] width 17 height 14
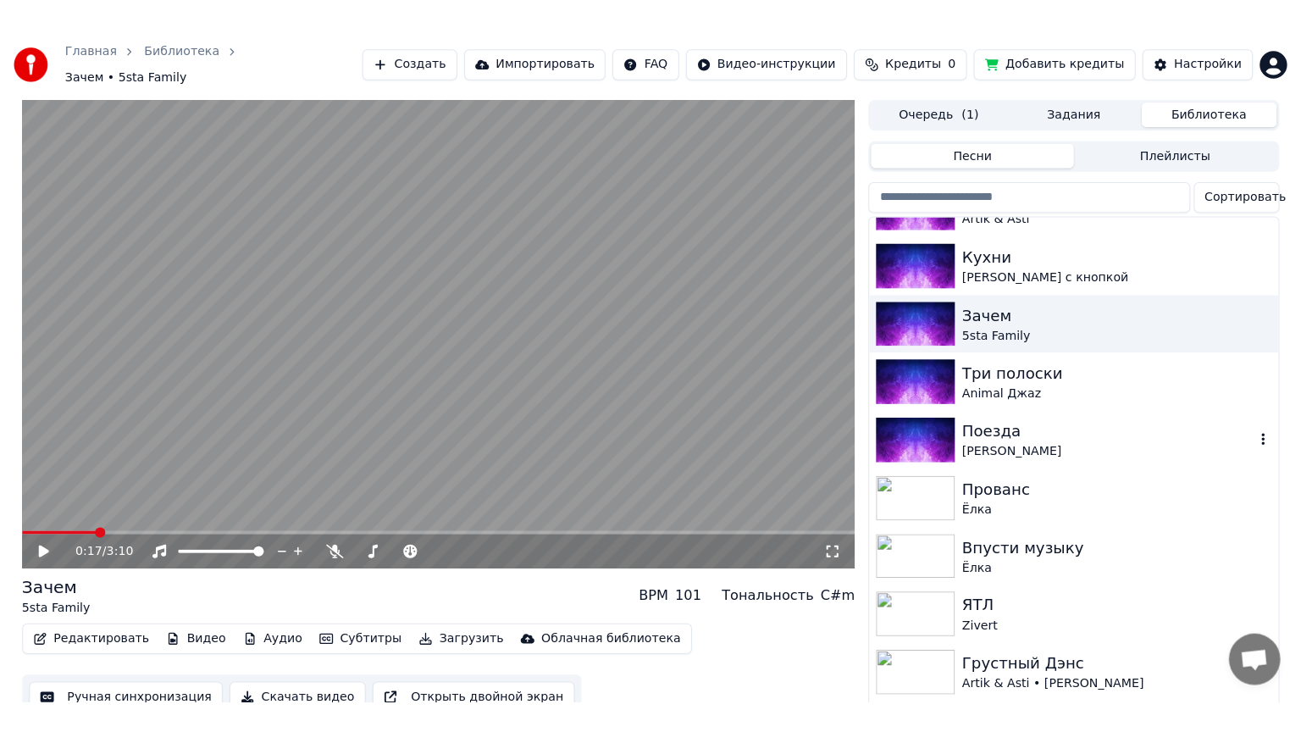
scroll to position [733, 0]
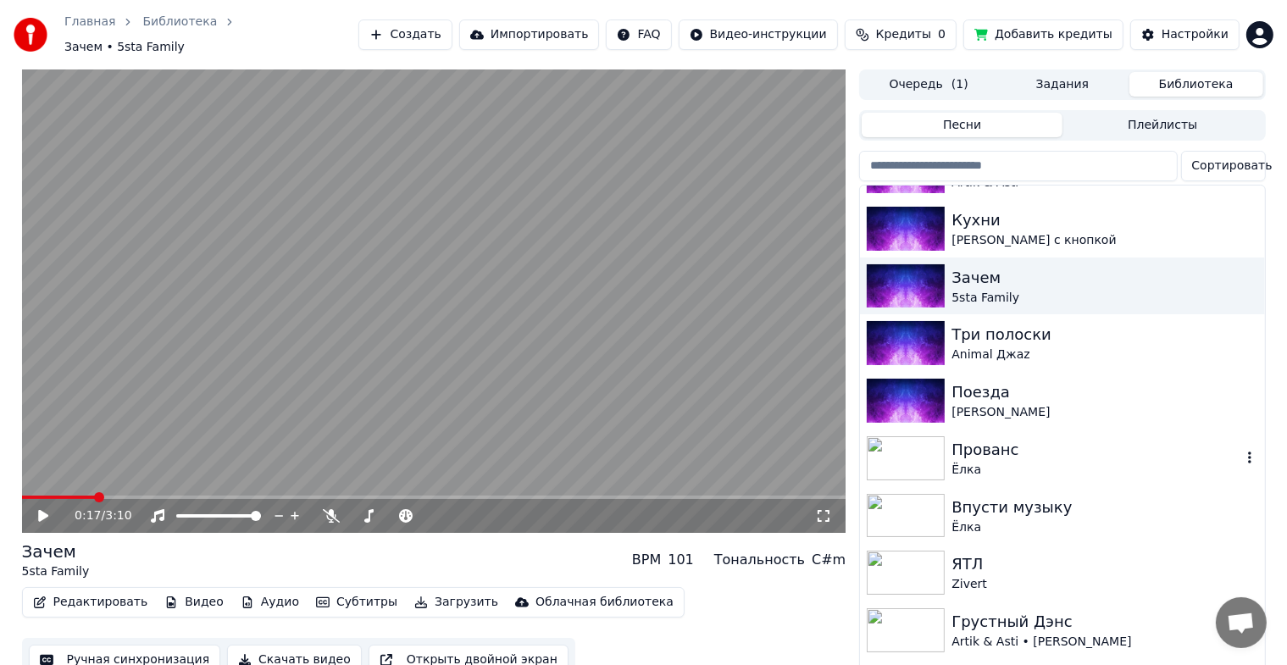
click at [977, 443] on div "Прованс" at bounding box center [1095, 450] width 289 height 24
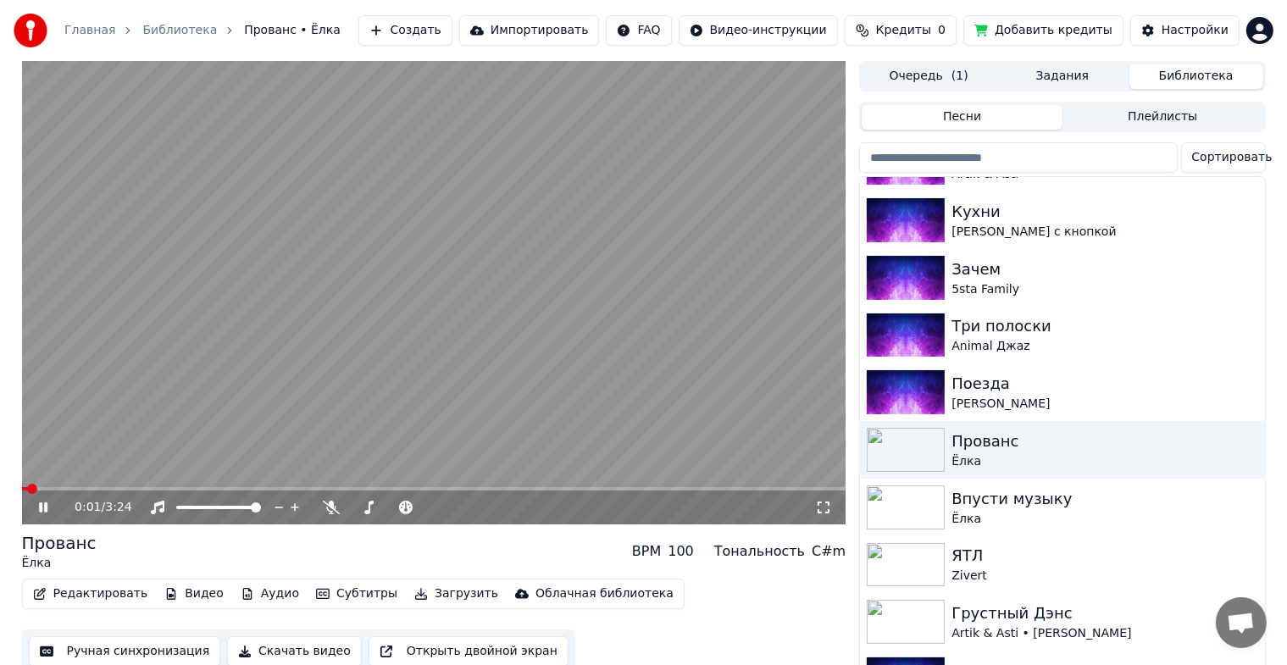
click at [822, 506] on icon at bounding box center [823, 508] width 17 height 14
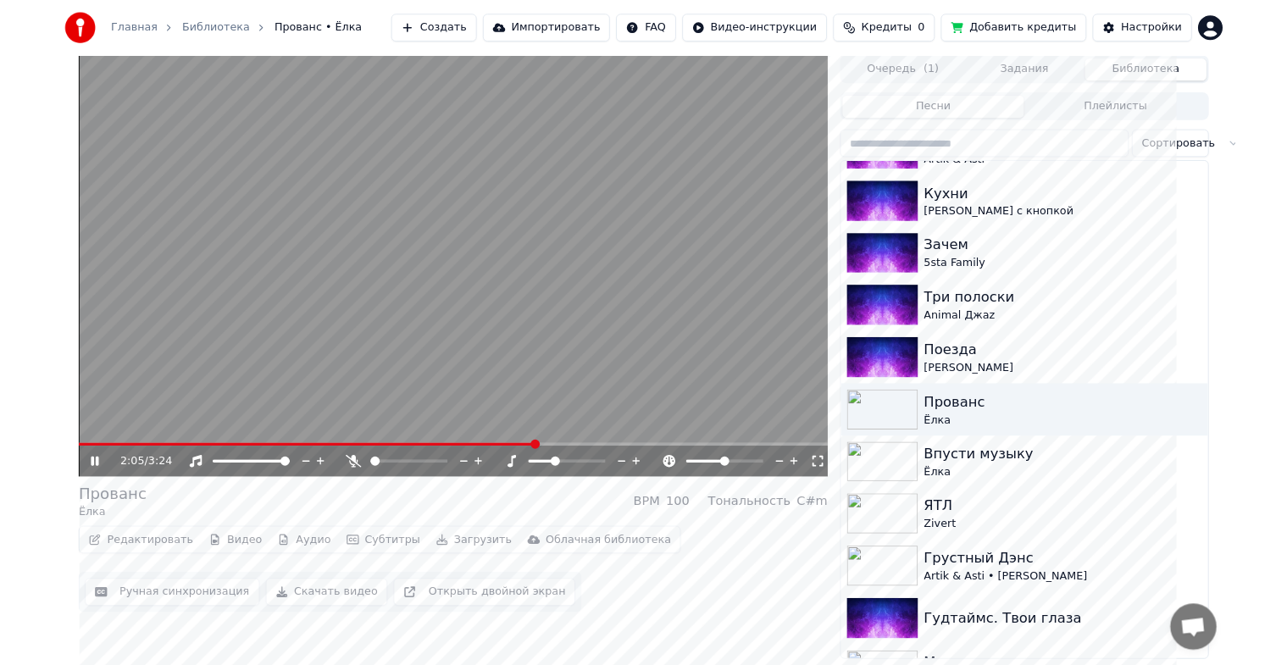
scroll to position [2262, 0]
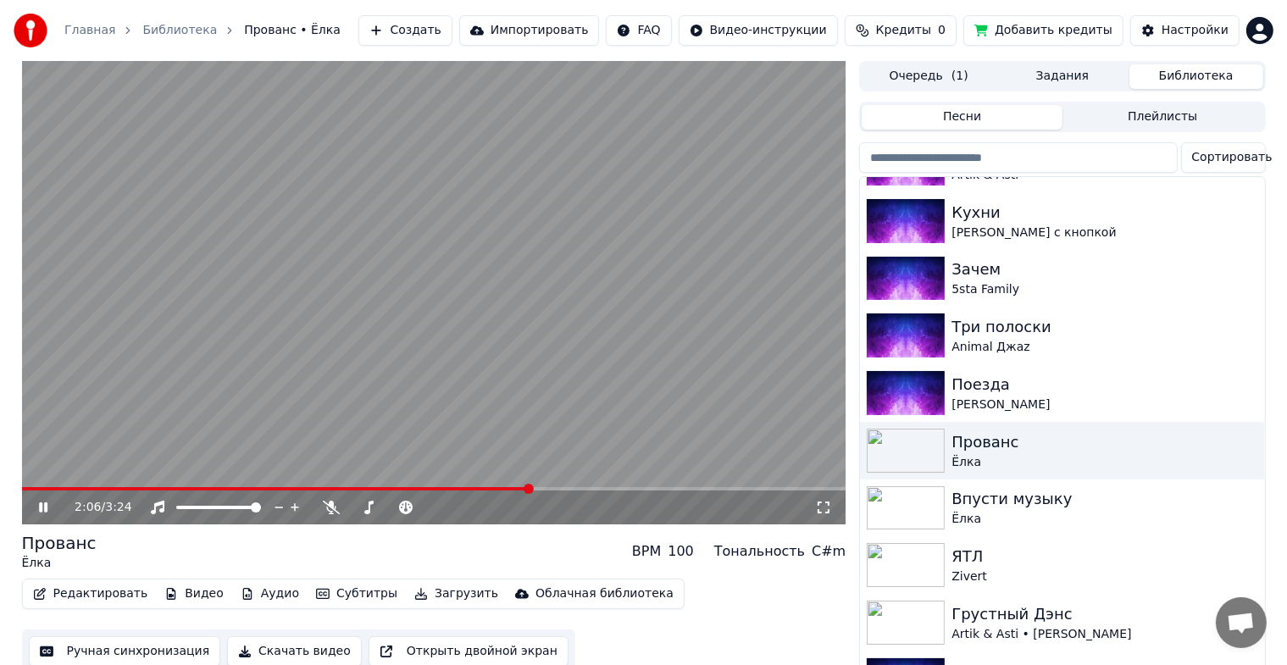
click at [348, 359] on video at bounding box center [434, 292] width 824 height 463
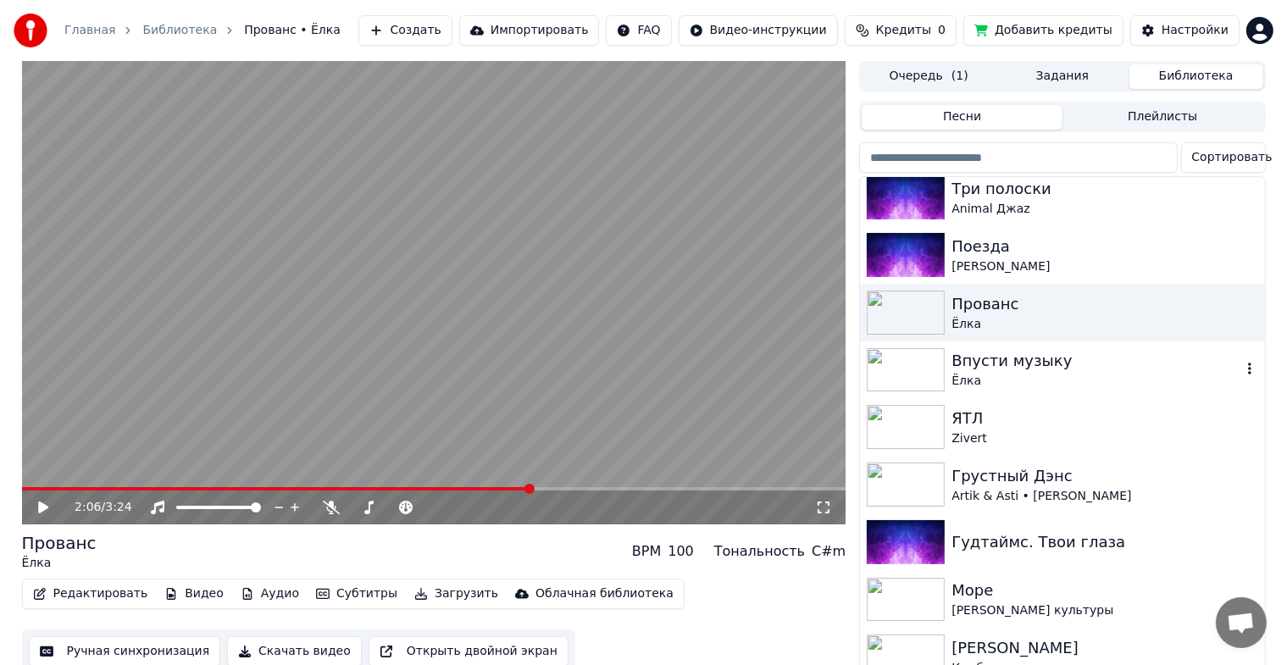
scroll to position [875, 0]
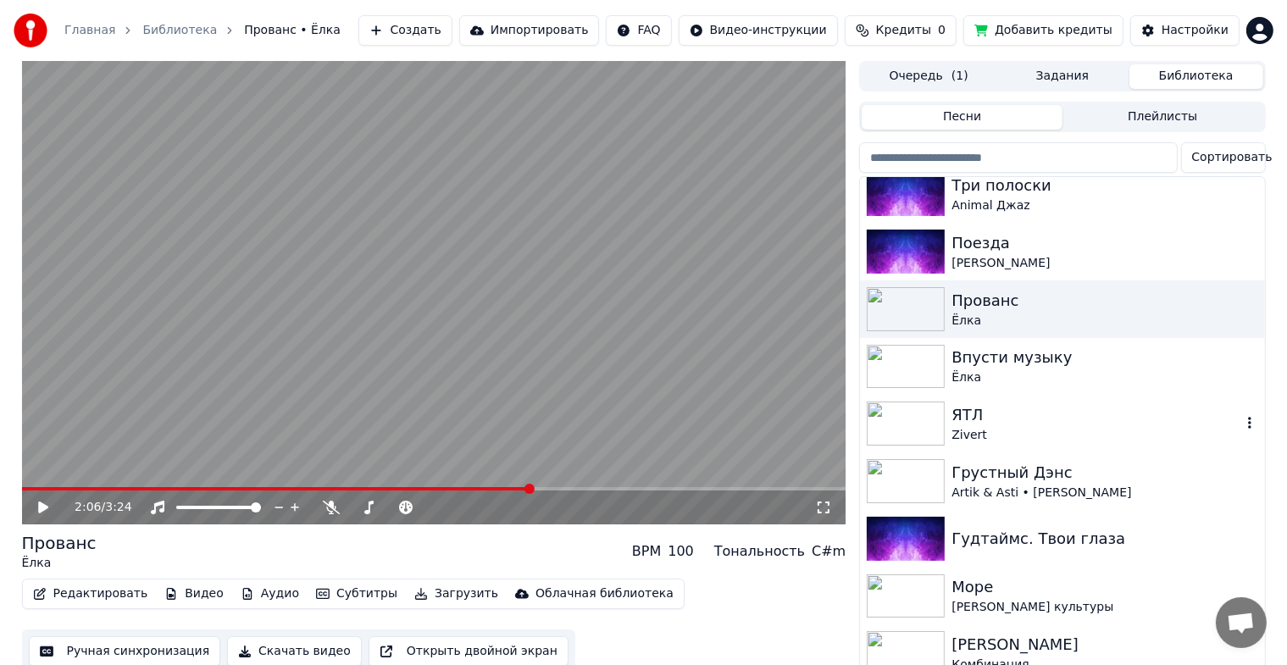
click at [962, 403] on div "ЯТЛ" at bounding box center [1095, 415] width 289 height 24
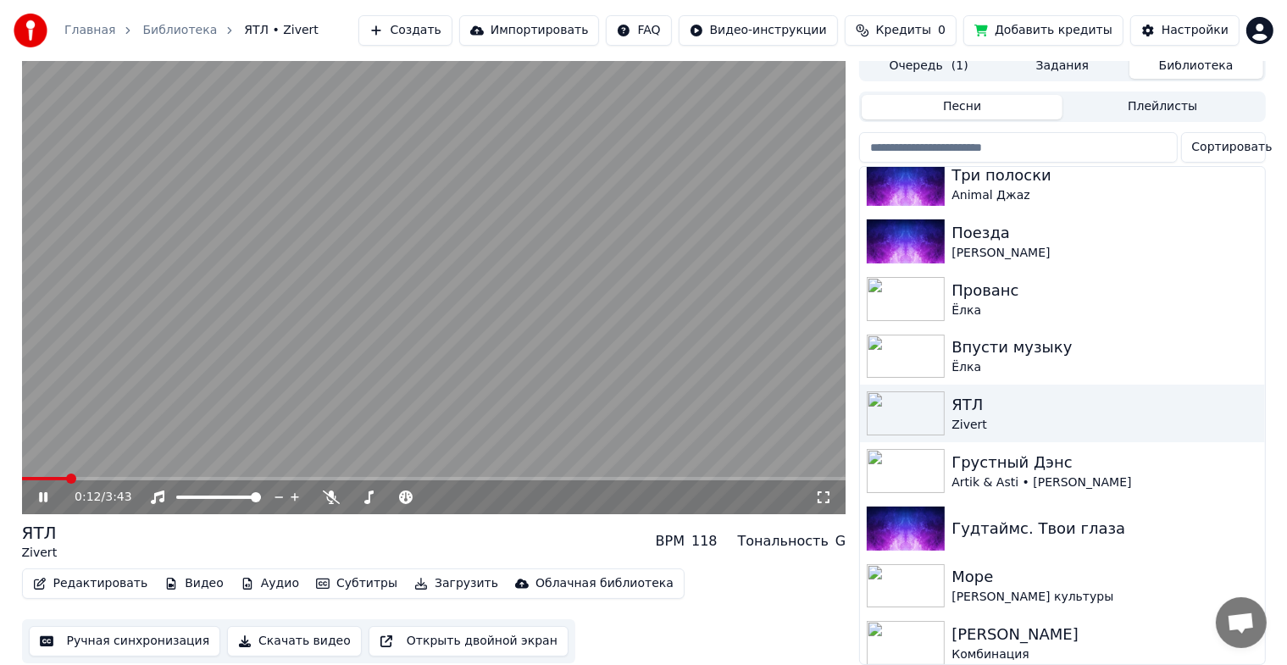
scroll to position [20, 0]
click at [499, 275] on video at bounding box center [434, 282] width 824 height 463
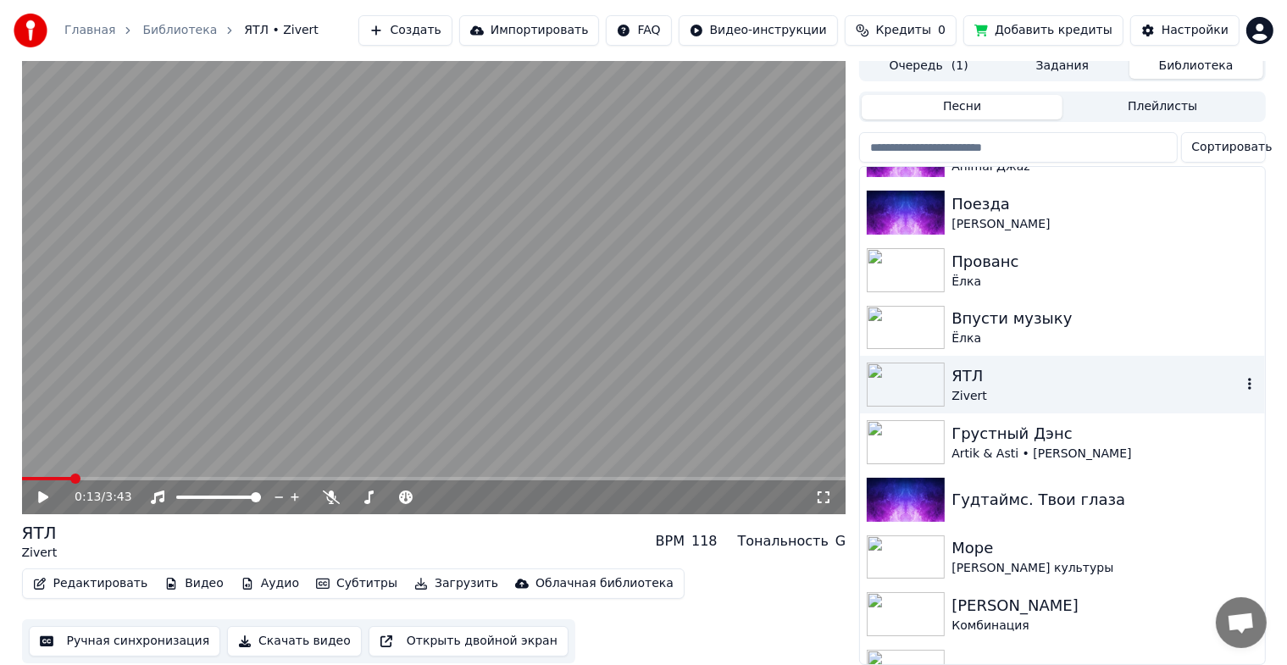
scroll to position [928, 0]
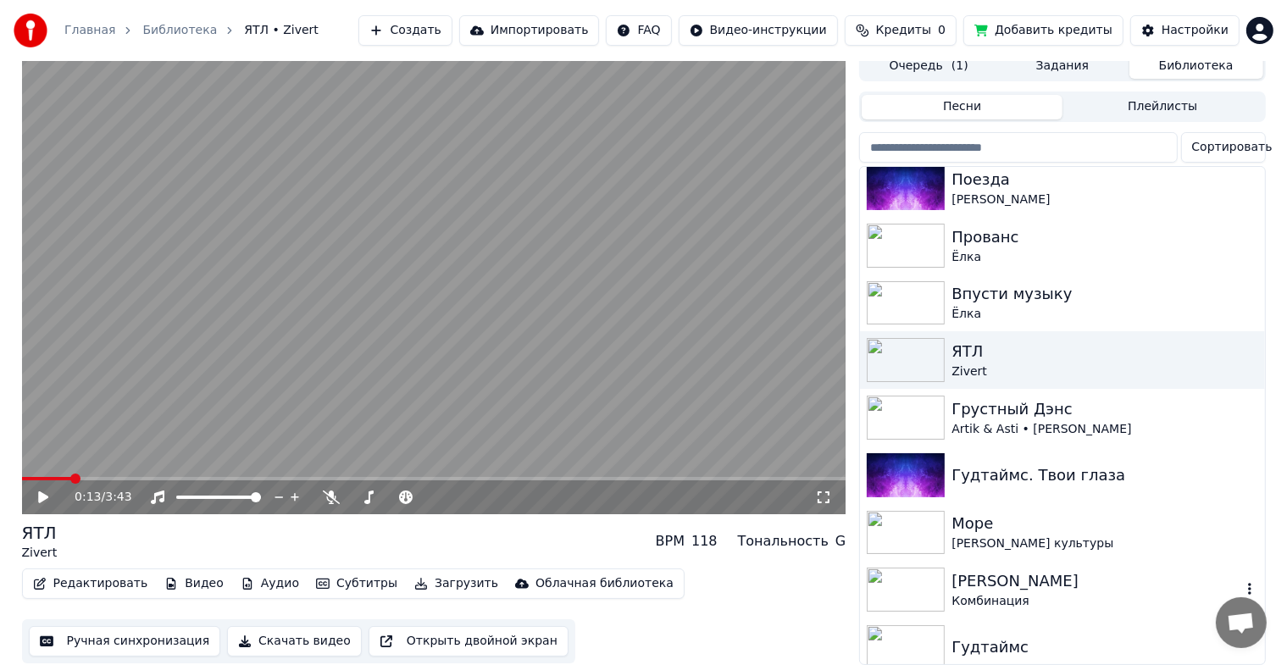
click at [921, 578] on img at bounding box center [905, 589] width 78 height 44
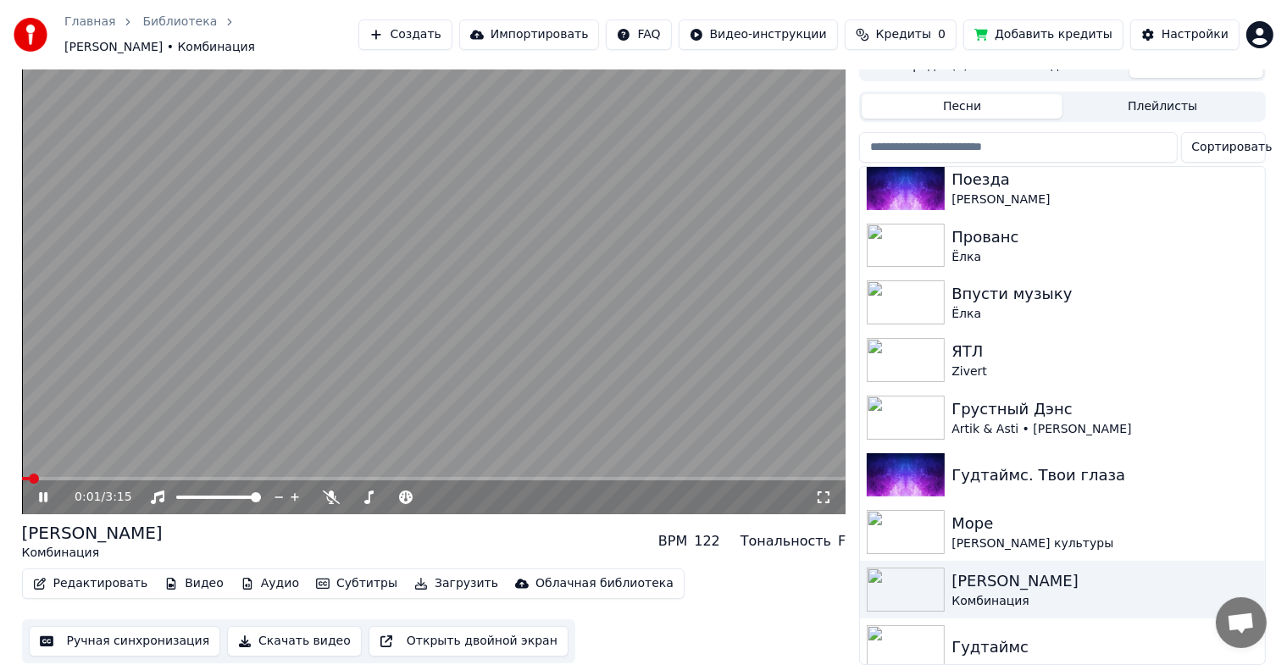
click at [356, 318] on video at bounding box center [434, 282] width 824 height 463
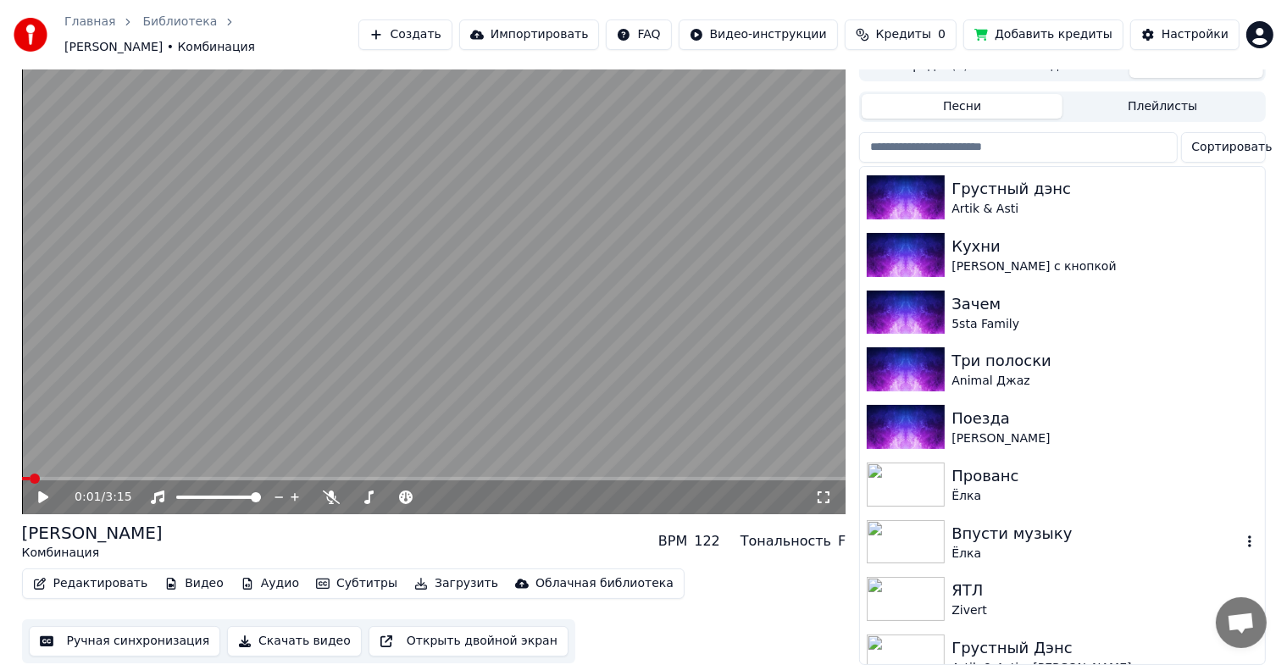
scroll to position [674, 0]
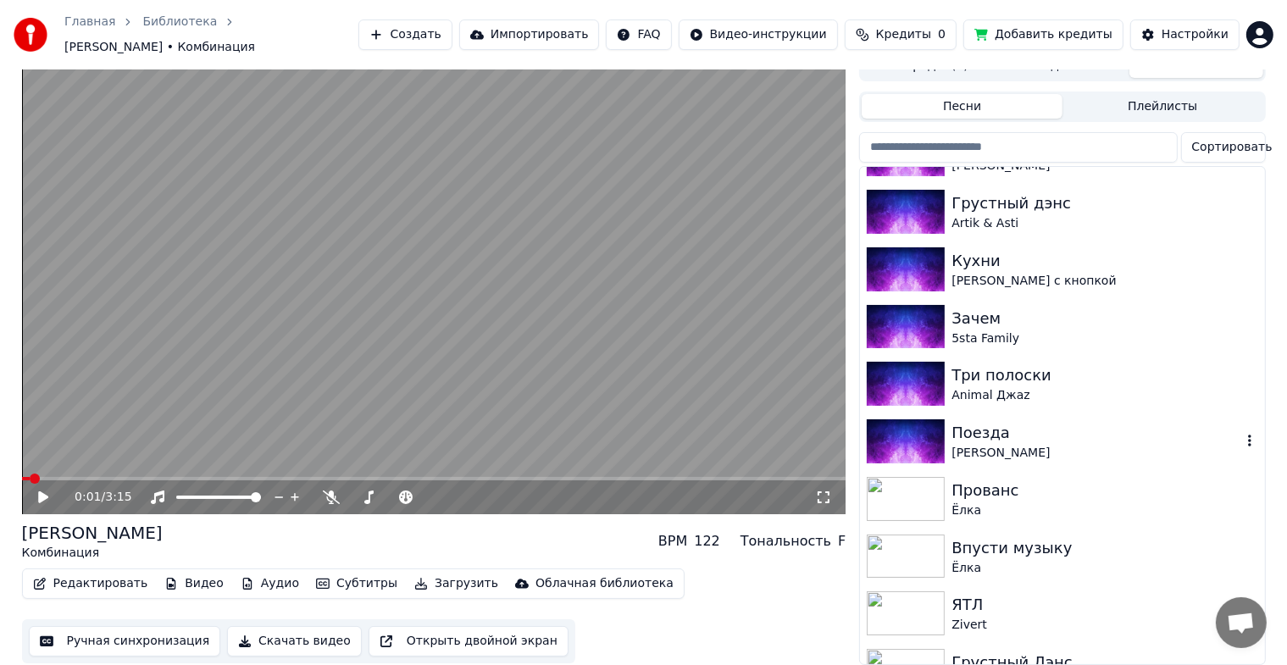
click at [905, 429] on img at bounding box center [905, 441] width 78 height 44
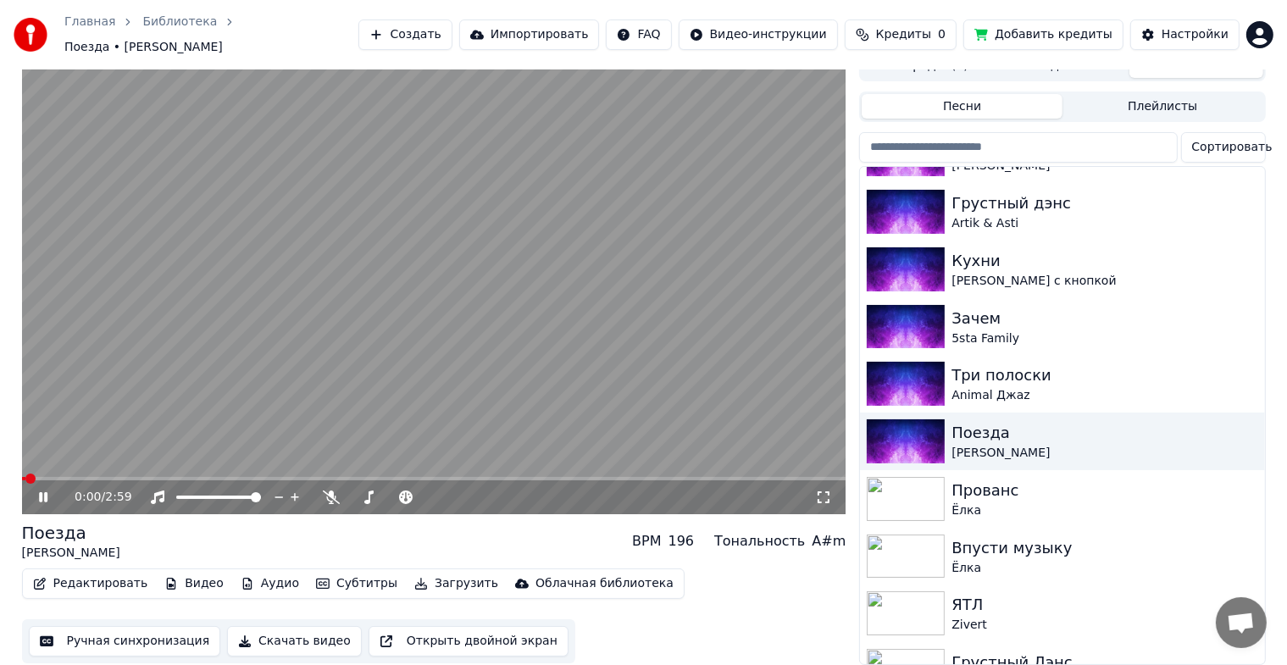
click at [822, 490] on icon at bounding box center [823, 497] width 17 height 14
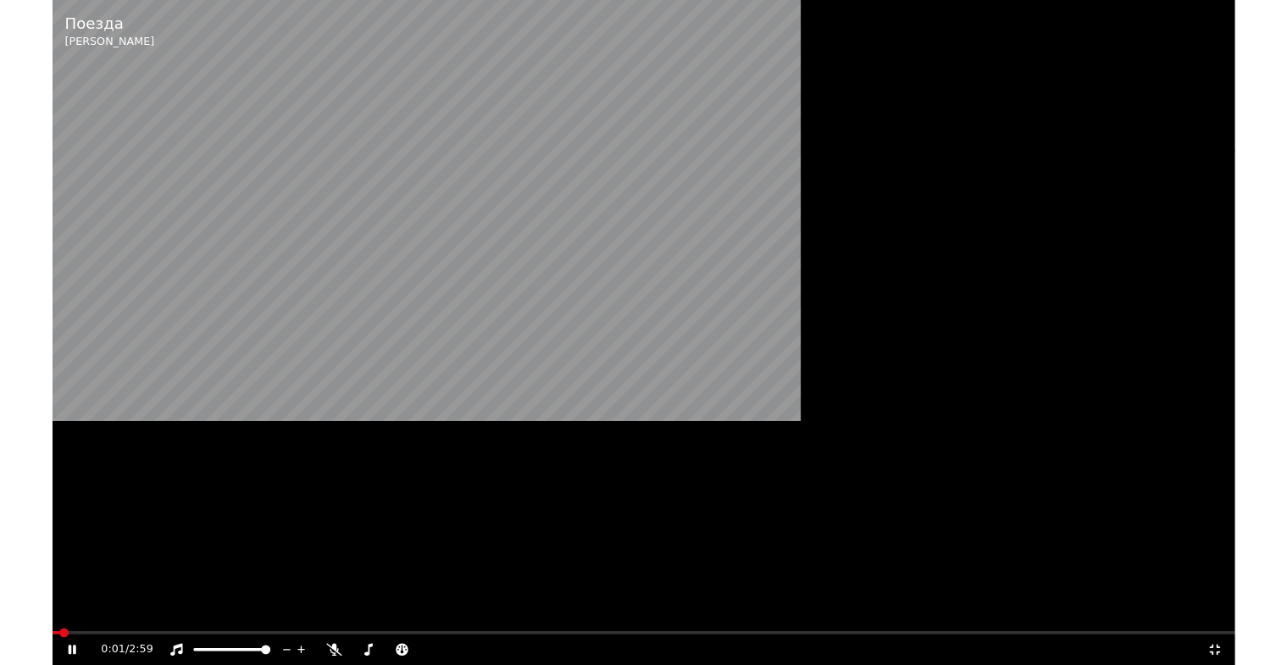
scroll to position [2103, 0]
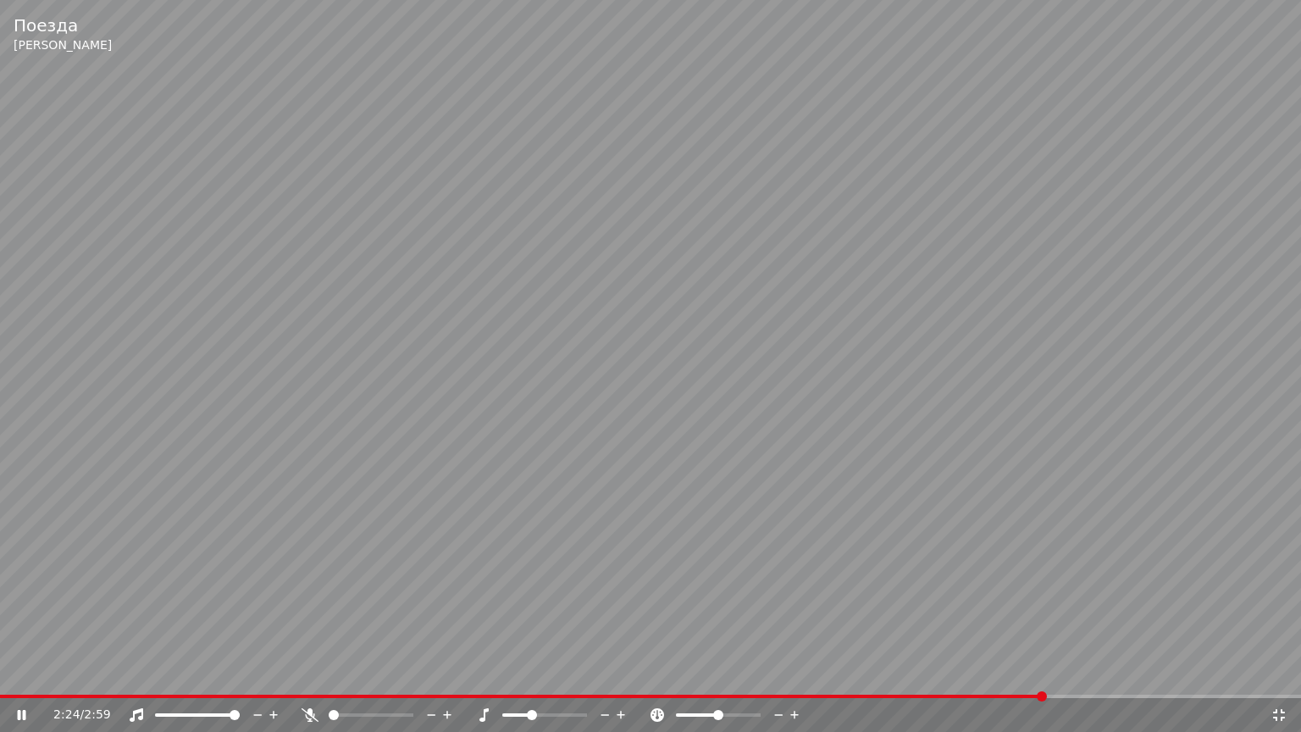
click at [794, 478] on video at bounding box center [650, 366] width 1301 height 732
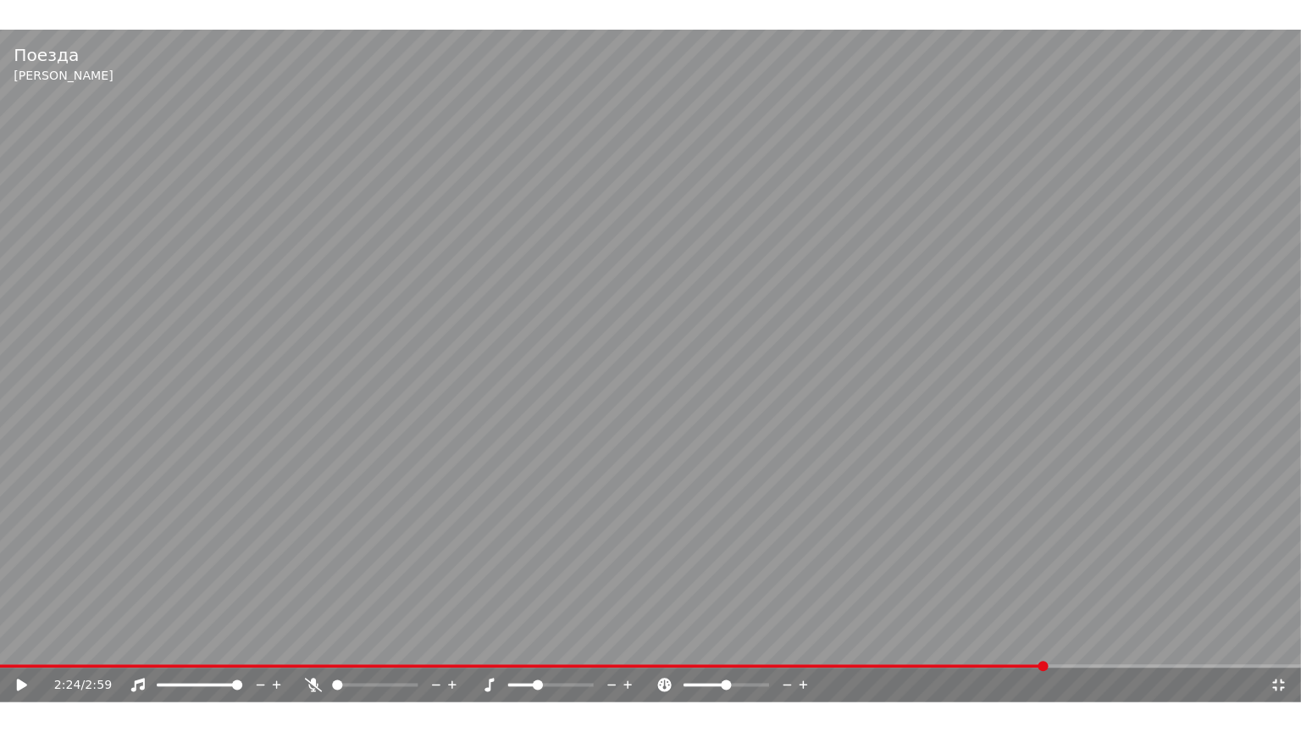
scroll to position [2262, 0]
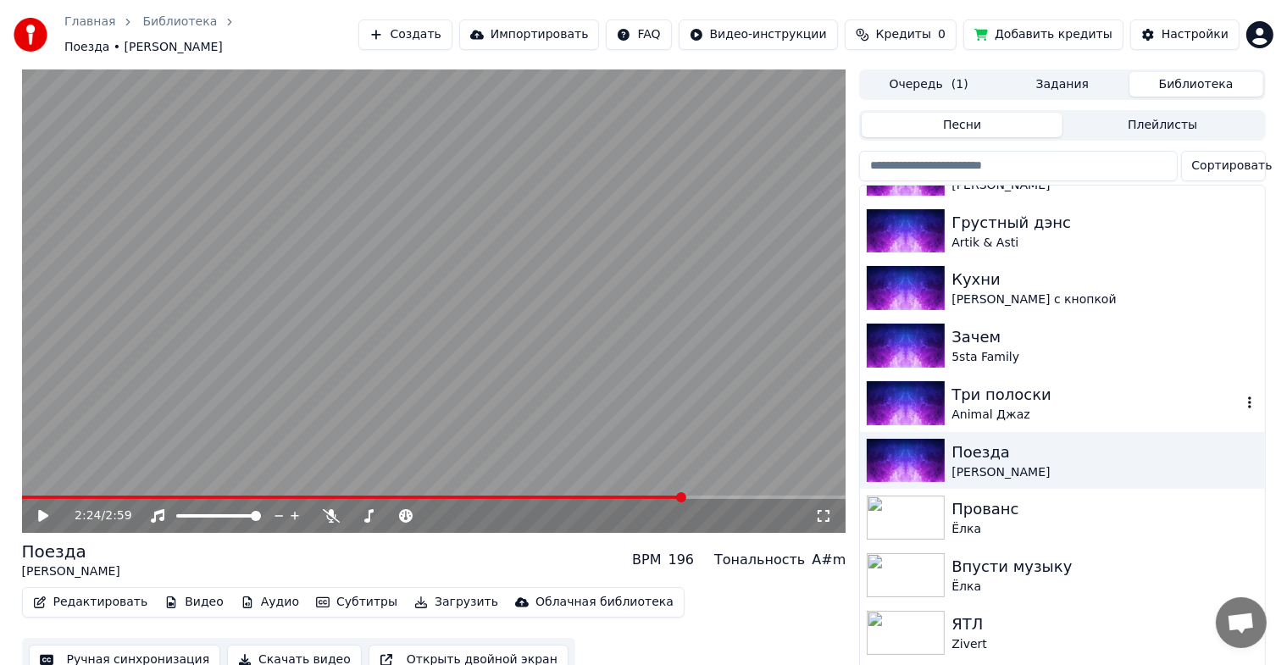
click at [900, 393] on img at bounding box center [905, 403] width 78 height 44
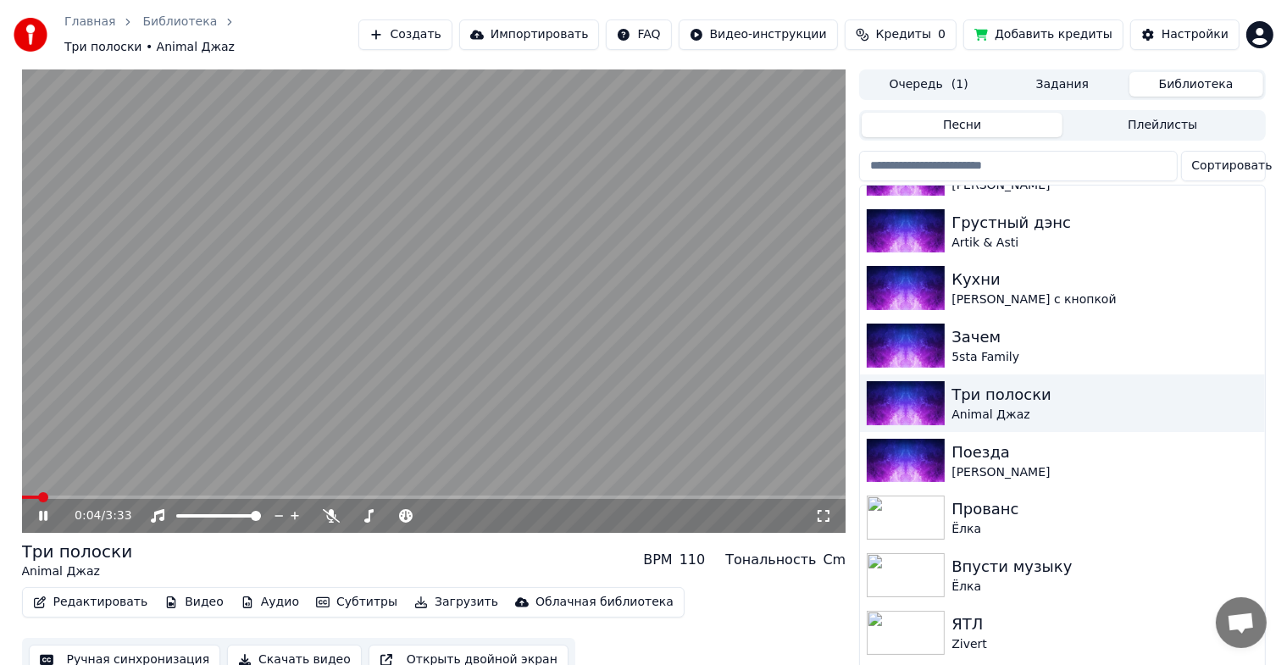
click at [823, 509] on icon at bounding box center [823, 516] width 17 height 14
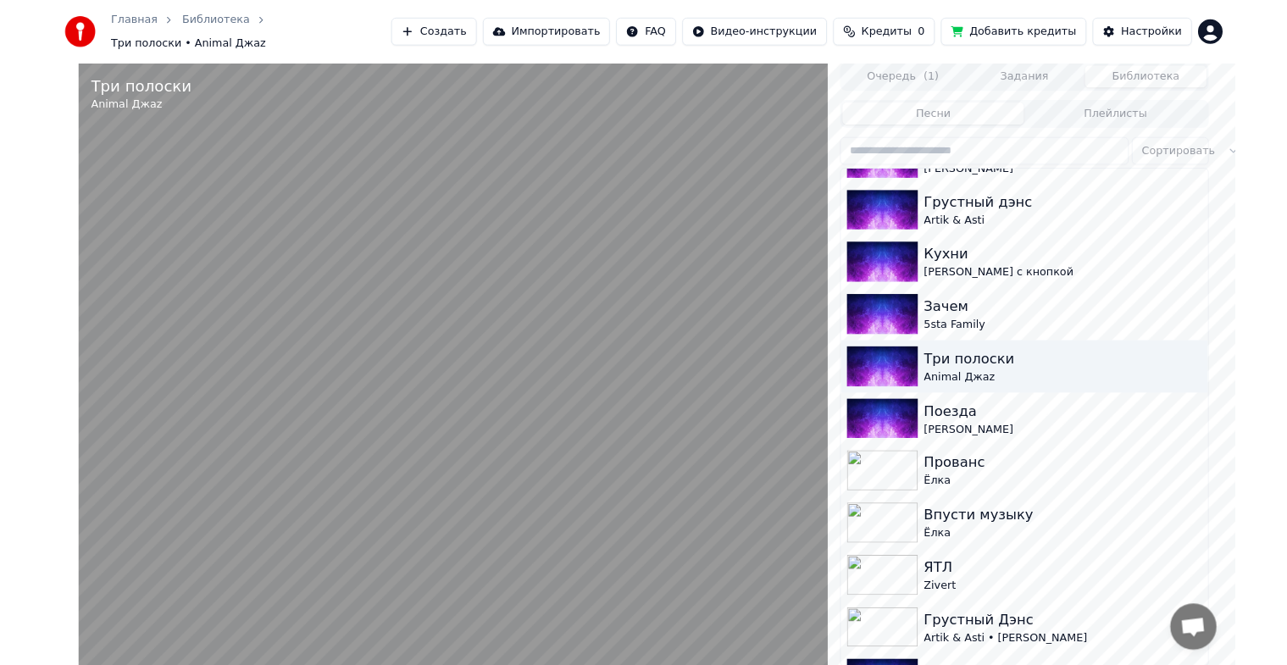
scroll to position [2103, 0]
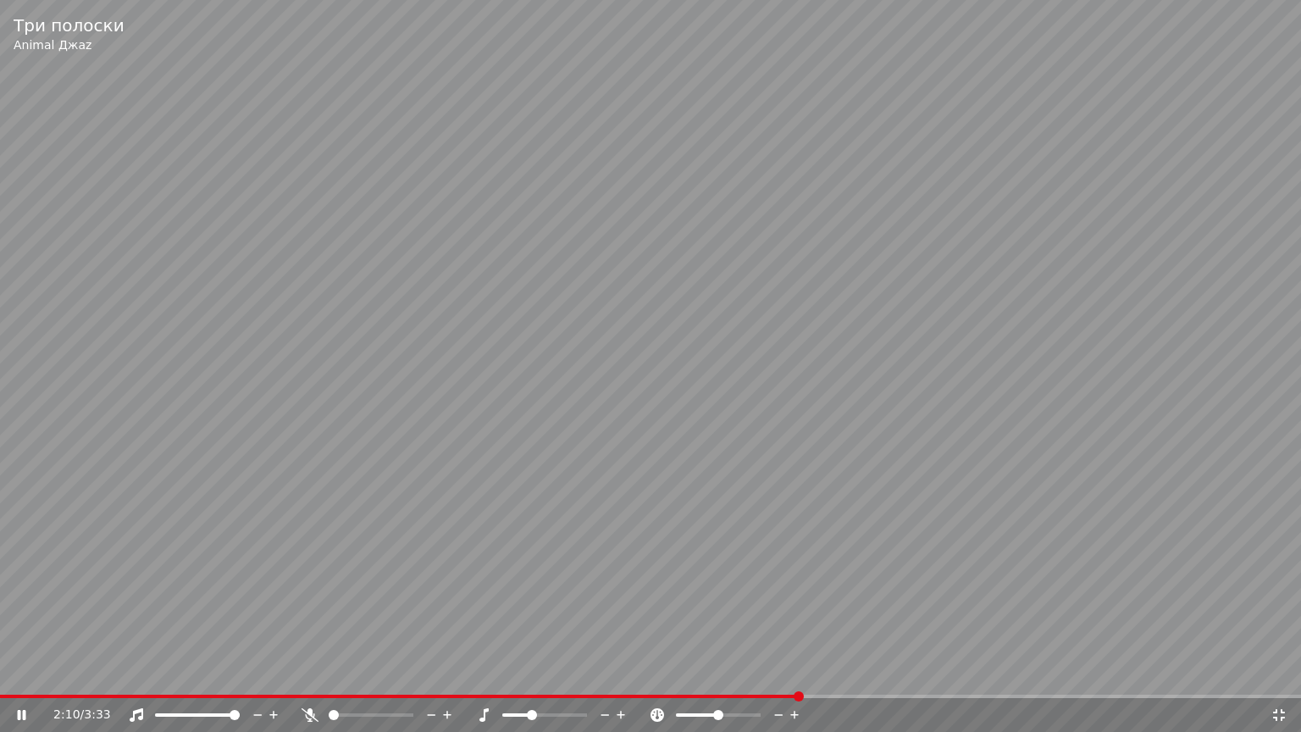
click at [1030, 334] on video at bounding box center [650, 366] width 1301 height 732
click at [1282, 678] on icon at bounding box center [1278, 715] width 17 height 14
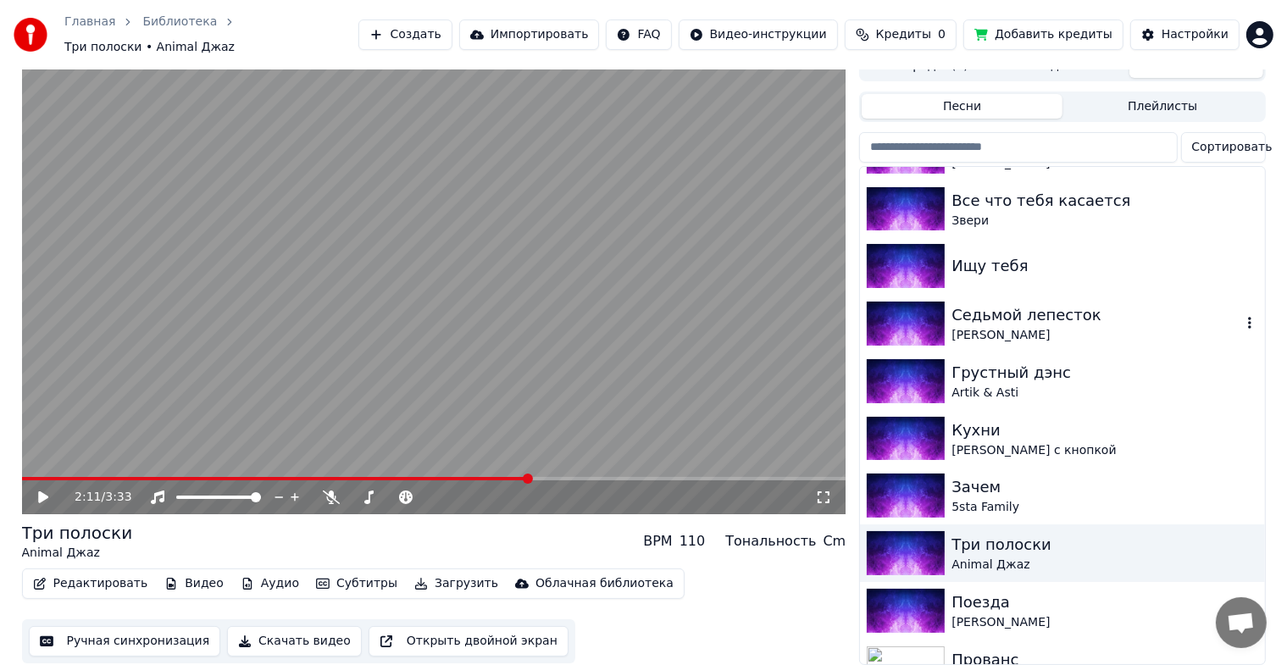
scroll to position [477, 0]
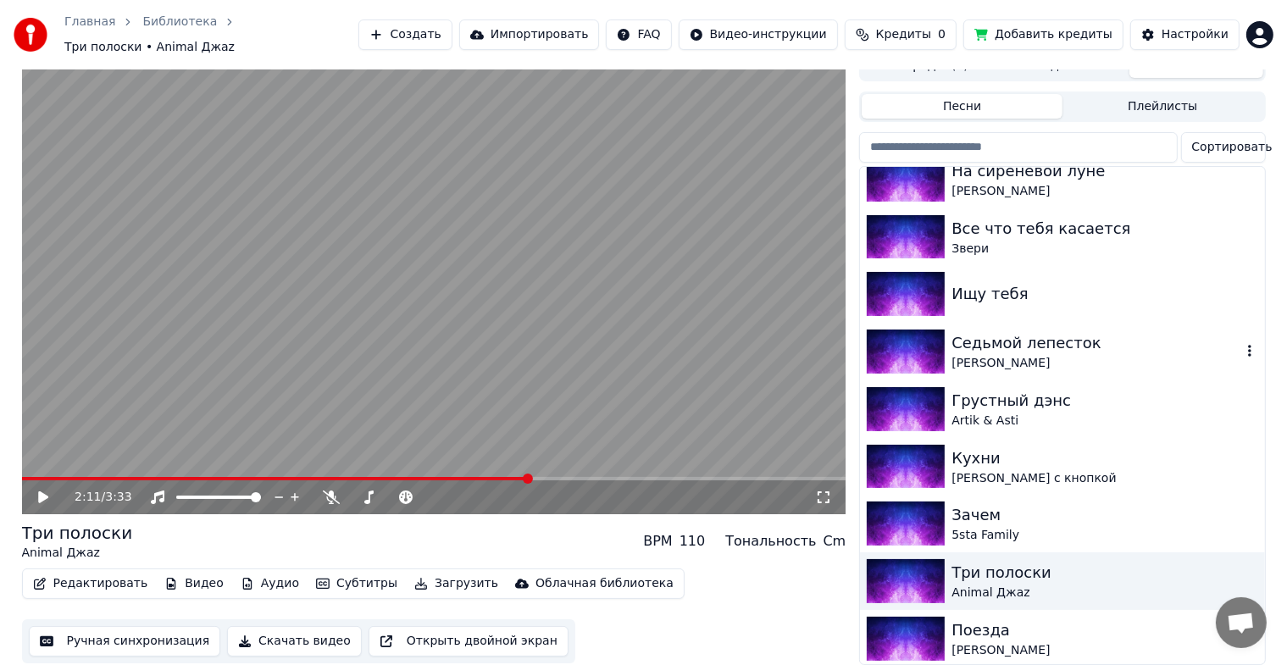
drag, startPoint x: 932, startPoint y: 337, endPoint x: 966, endPoint y: 316, distance: 40.0
click at [938, 333] on img at bounding box center [905, 351] width 78 height 44
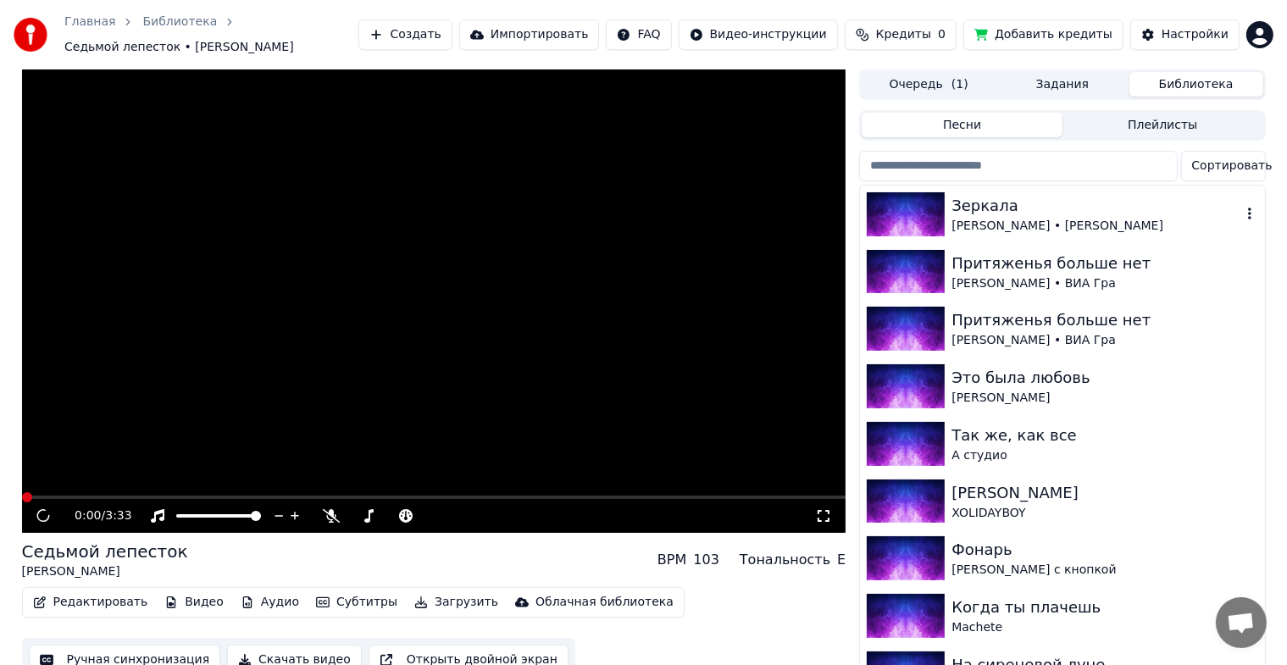
click at [934, 221] on img at bounding box center [905, 214] width 78 height 44
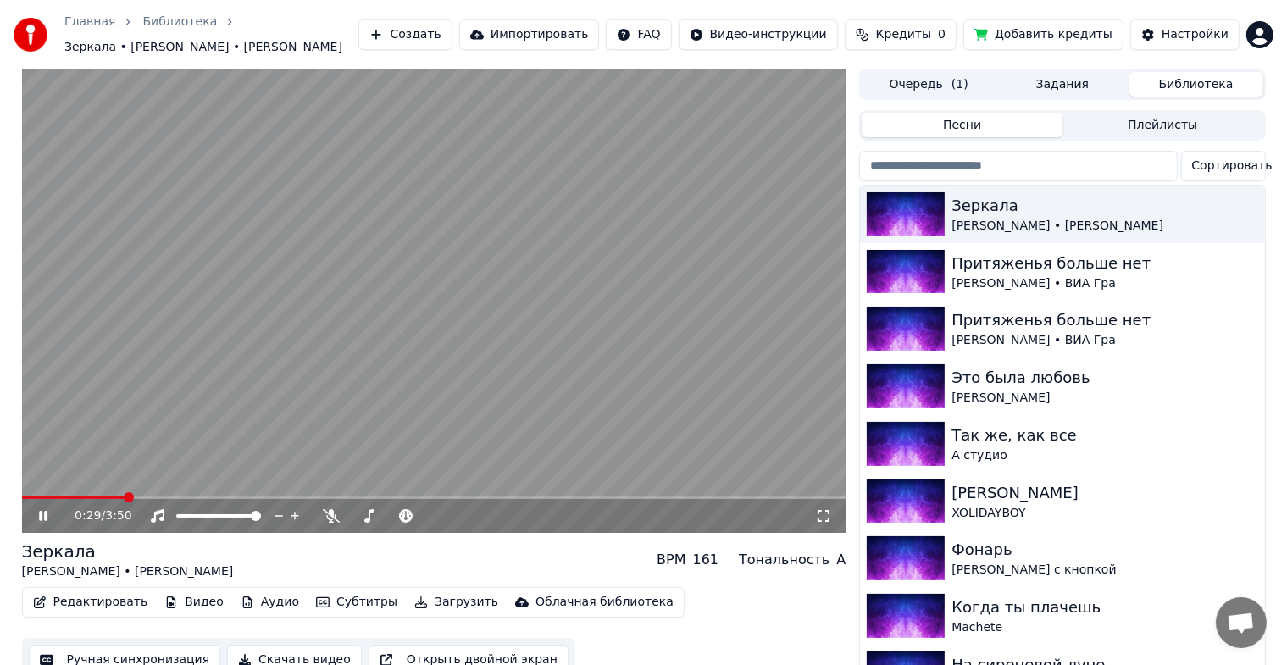
click at [126, 499] on span at bounding box center [434, 496] width 824 height 3
click at [197, 498] on span at bounding box center [434, 496] width 824 height 3
click at [630, 420] on video at bounding box center [434, 300] width 824 height 463
click at [34, 518] on div "0:52 / 3:50" at bounding box center [434, 515] width 811 height 17
click at [39, 515] on icon at bounding box center [43, 516] width 10 height 12
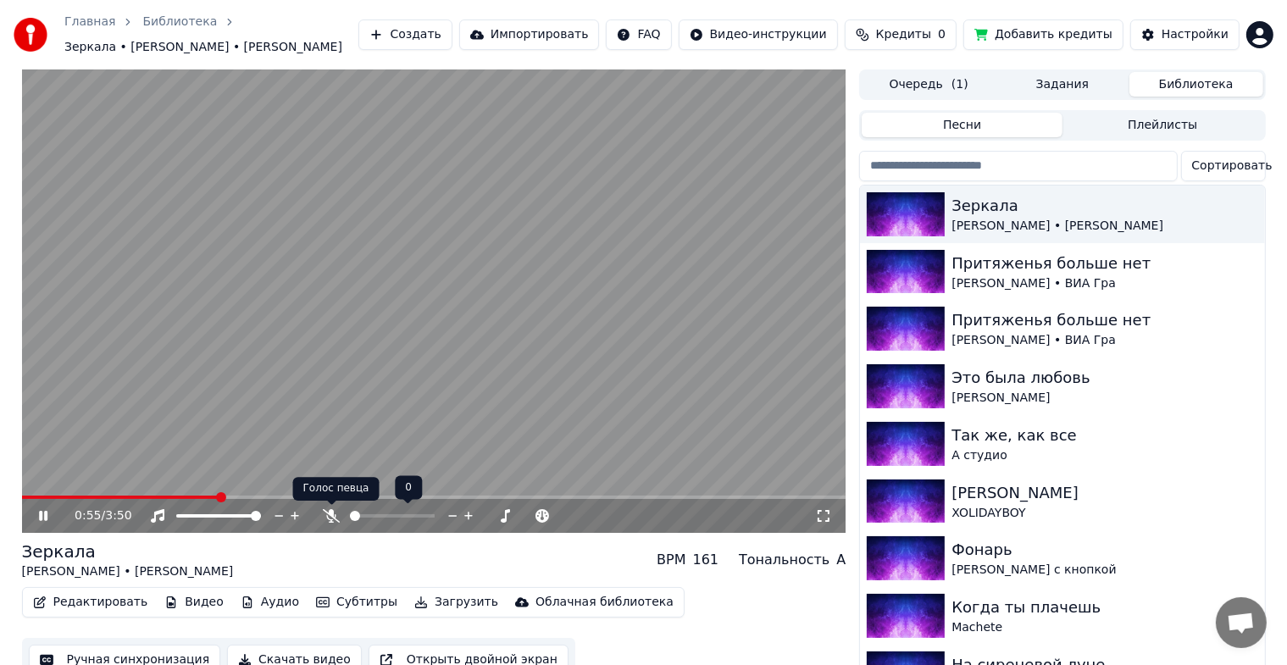
click at [326, 517] on icon at bounding box center [331, 516] width 17 height 14
click at [36, 493] on video at bounding box center [434, 300] width 824 height 463
click at [30, 495] on span at bounding box center [141, 496] width 238 height 3
click at [43, 512] on icon at bounding box center [56, 516] width 40 height 14
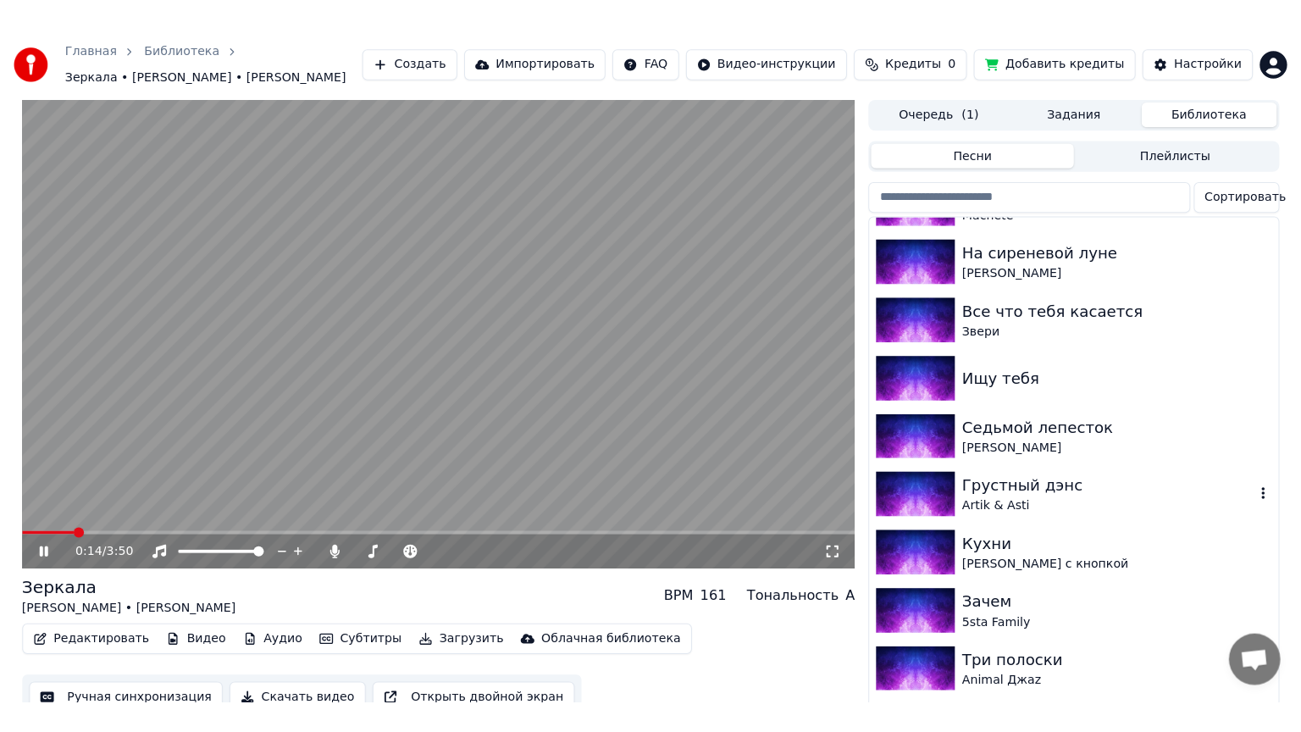
scroll to position [451, 0]
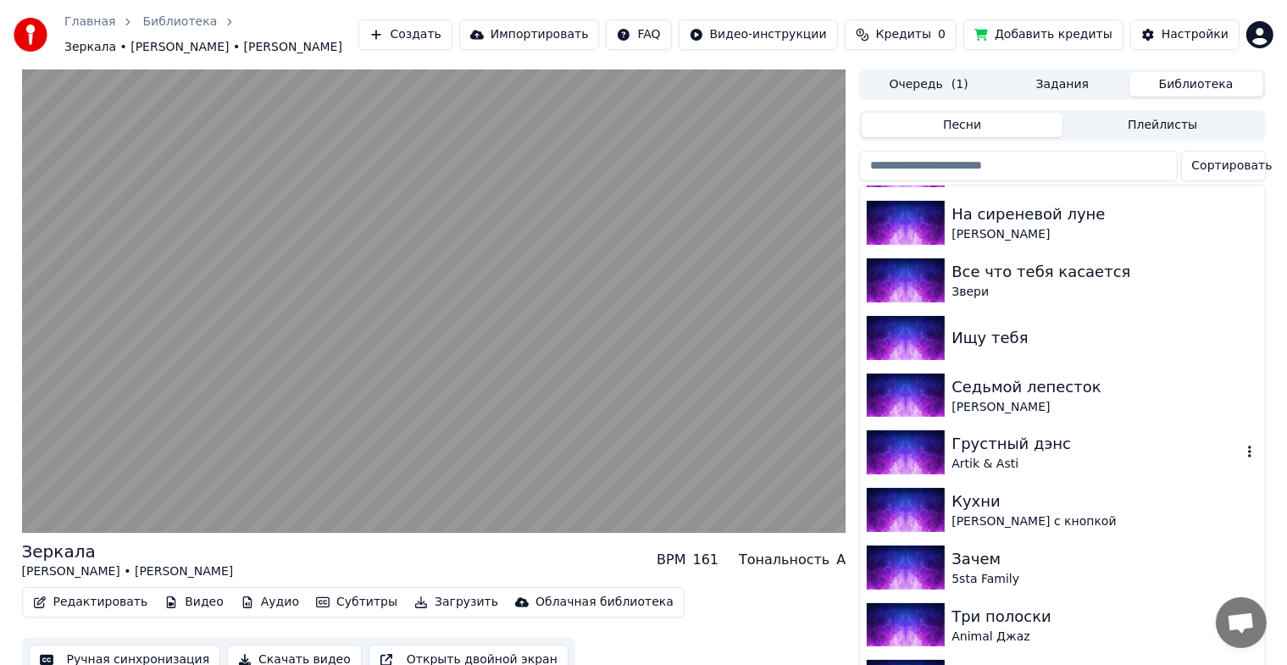
click at [916, 443] on img at bounding box center [905, 452] width 78 height 44
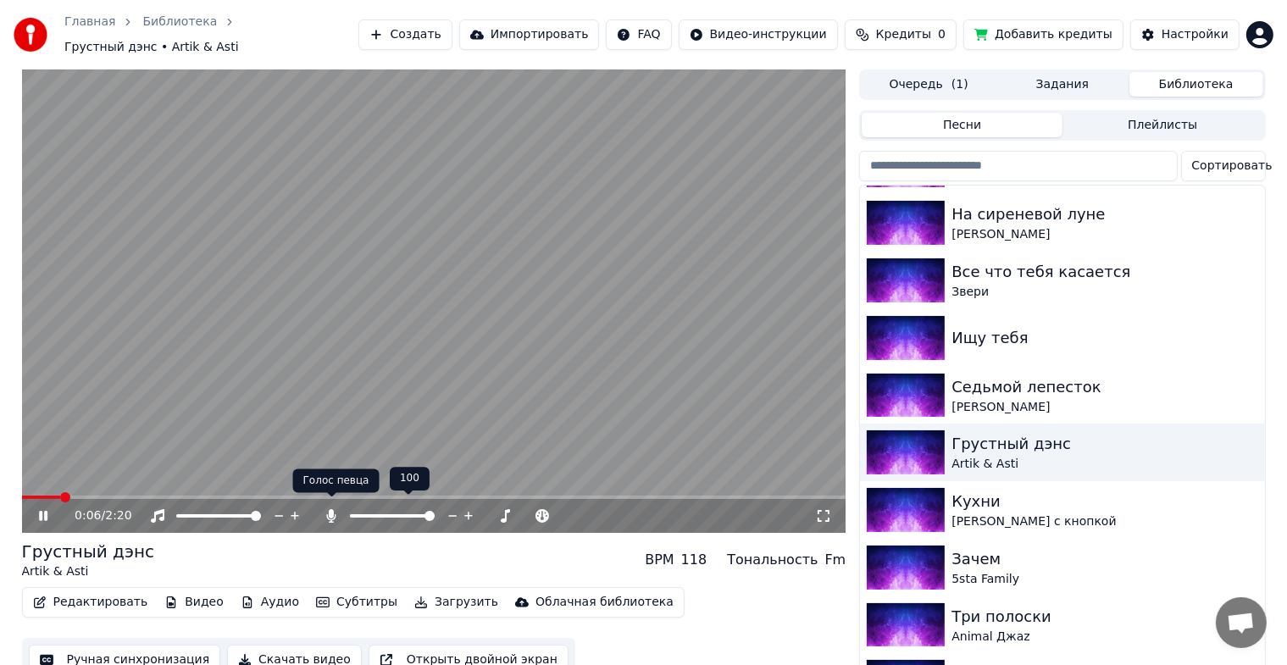
click at [328, 511] on icon at bounding box center [331, 516] width 17 height 14
click at [820, 510] on icon at bounding box center [823, 516] width 12 height 12
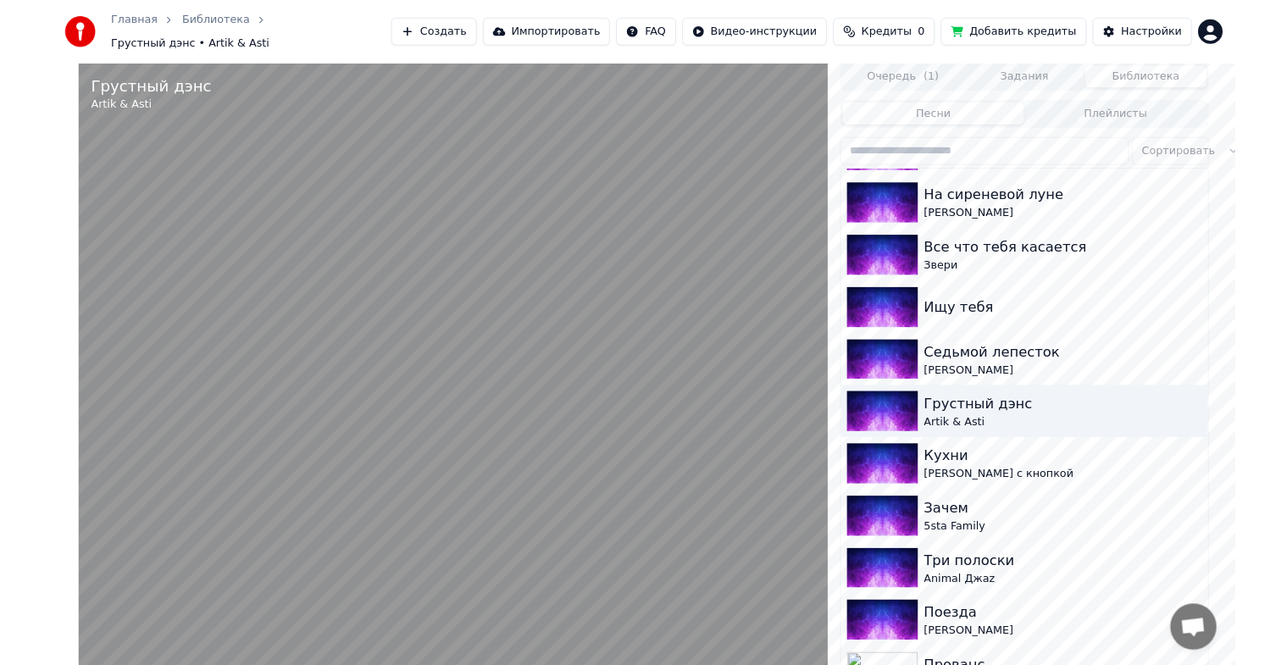
scroll to position [2103, 0]
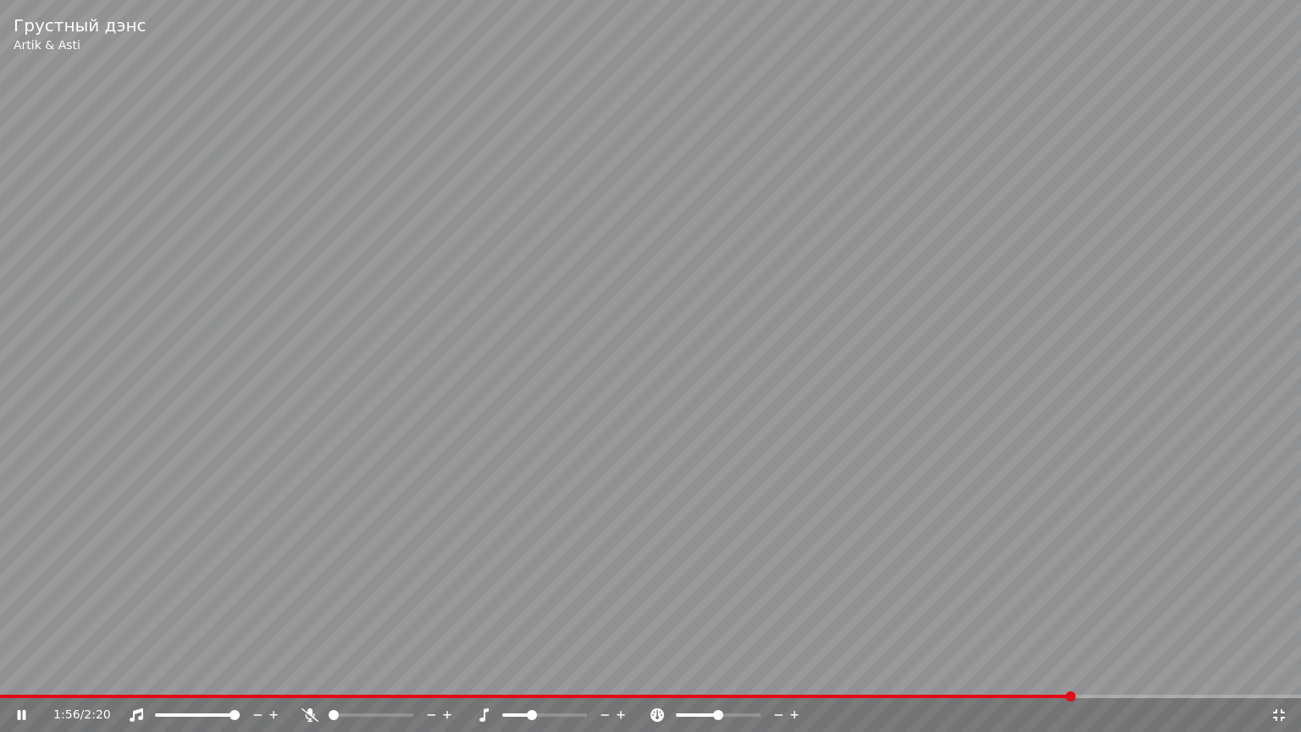
click at [890, 401] on video at bounding box center [650, 366] width 1301 height 732
click at [1276, 678] on div "1:56 / 2:20" at bounding box center [650, 715] width 1301 height 34
click at [1281, 678] on icon at bounding box center [1278, 715] width 17 height 14
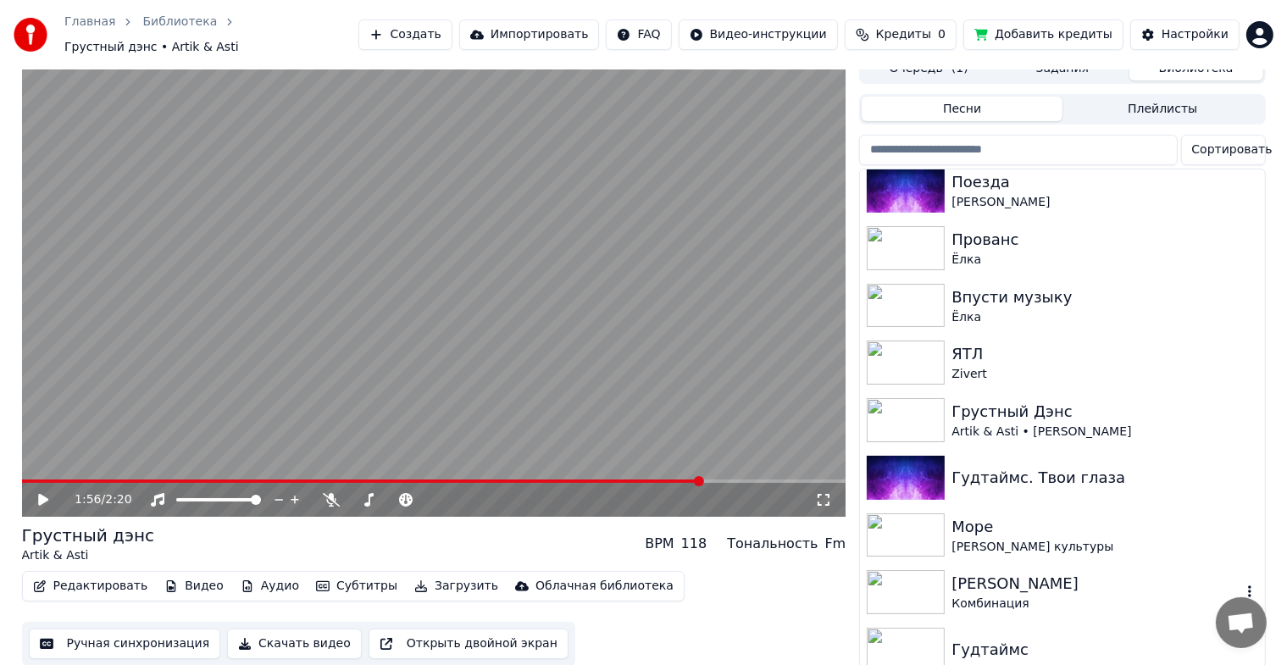
scroll to position [20, 0]
